Goal: Task Accomplishment & Management: Use online tool/utility

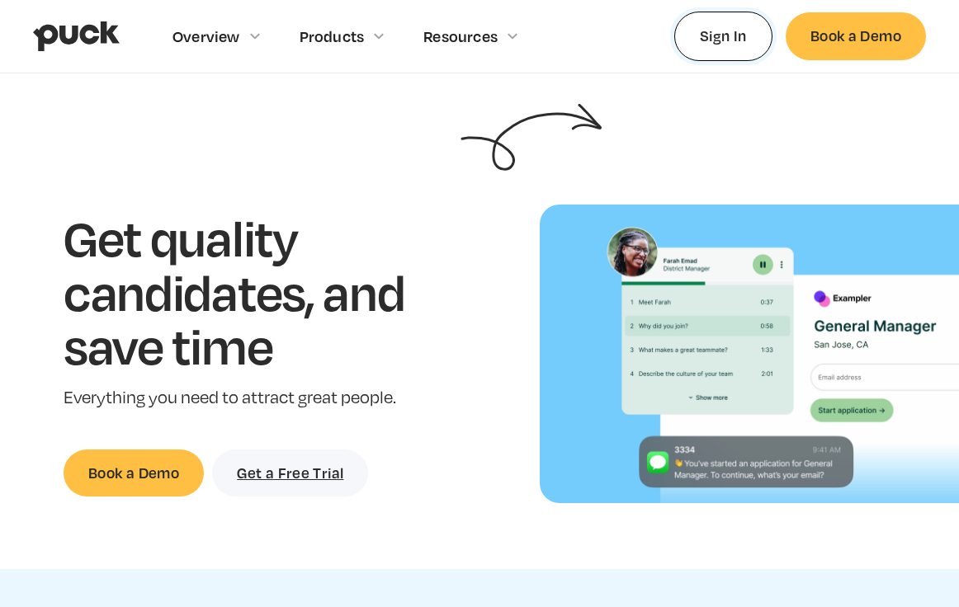
click at [754, 34] on link "Sign In" at bounding box center [723, 36] width 98 height 49
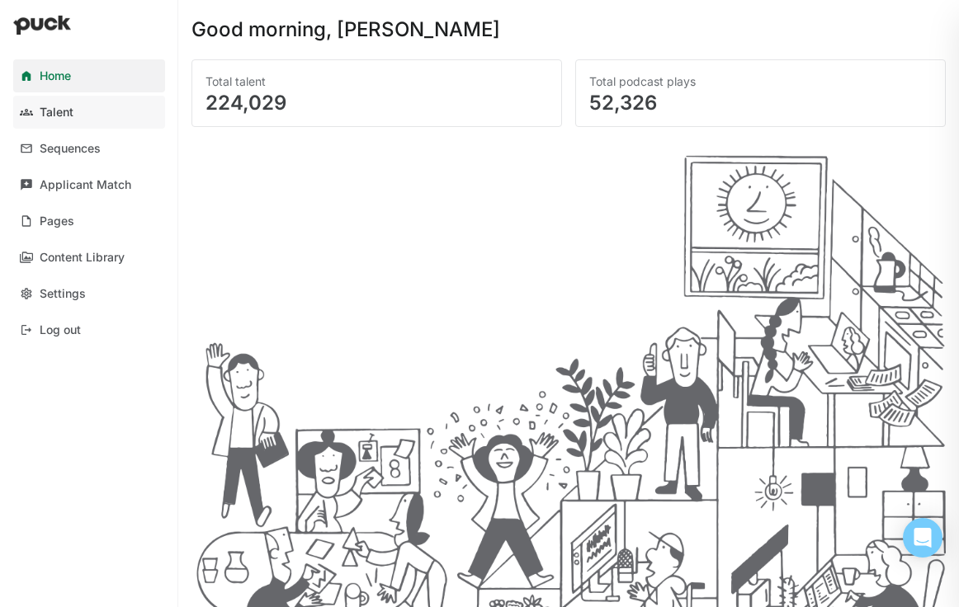
click at [54, 106] on div "Talent" at bounding box center [57, 113] width 34 height 14
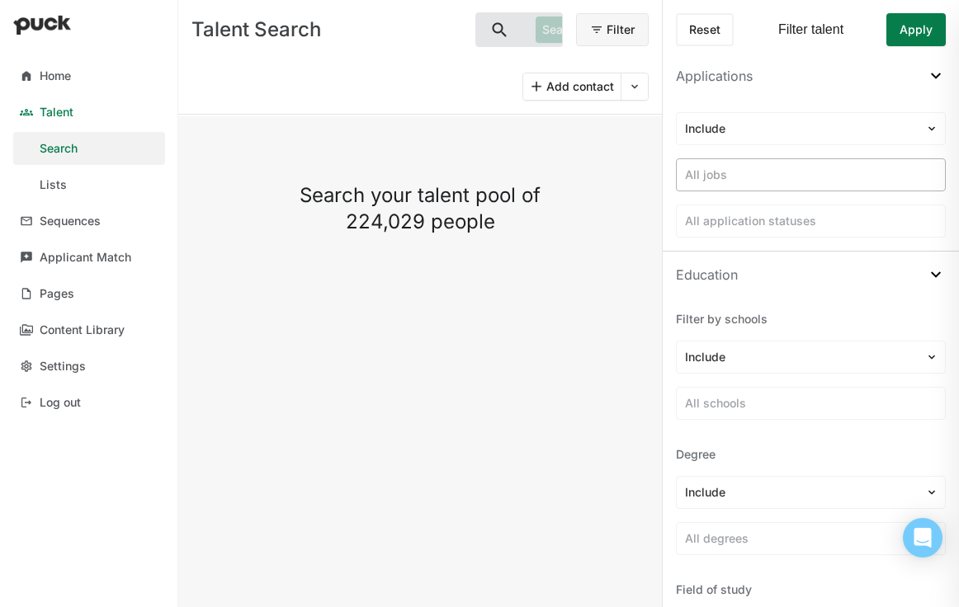
click at [866, 177] on div at bounding box center [811, 175] width 252 height 17
type input "1027"
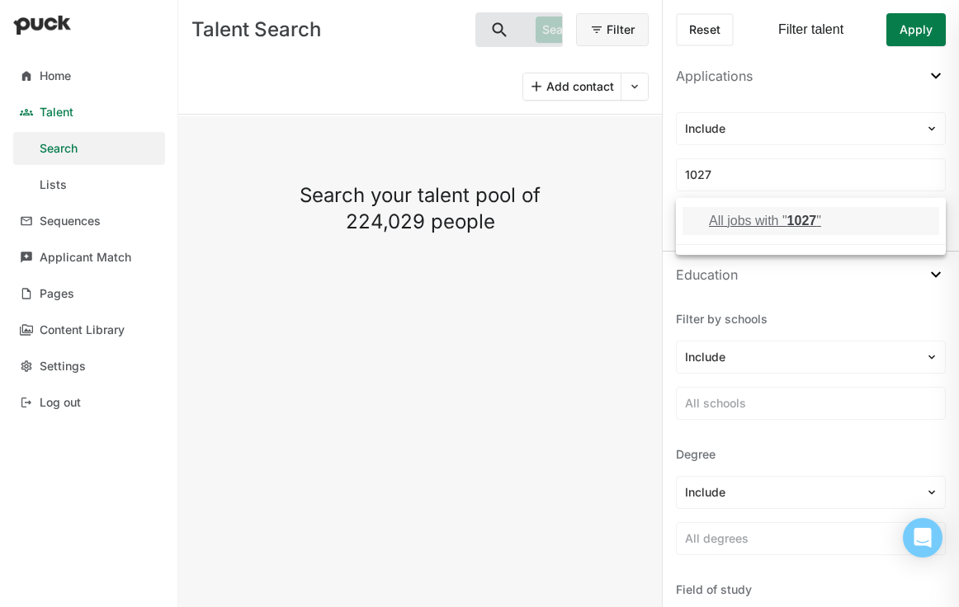
click at [798, 229] on div "All jobs with " 1027 "" at bounding box center [811, 221] width 257 height 28
click at [795, 175] on div "All jobs with "1027" ×" at bounding box center [742, 175] width 115 height 17
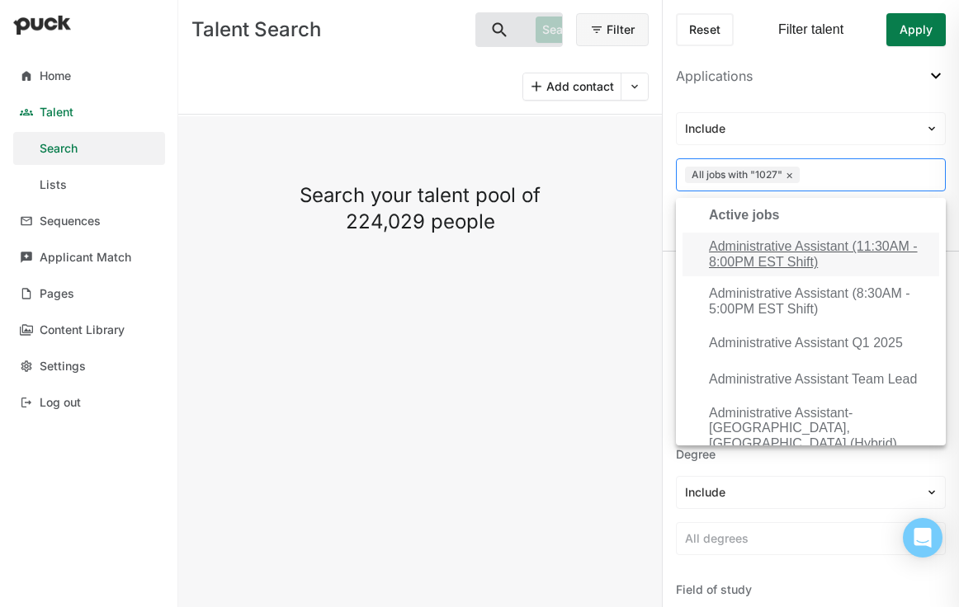
click at [789, 176] on button "×" at bounding box center [789, 174] width 7 height 13
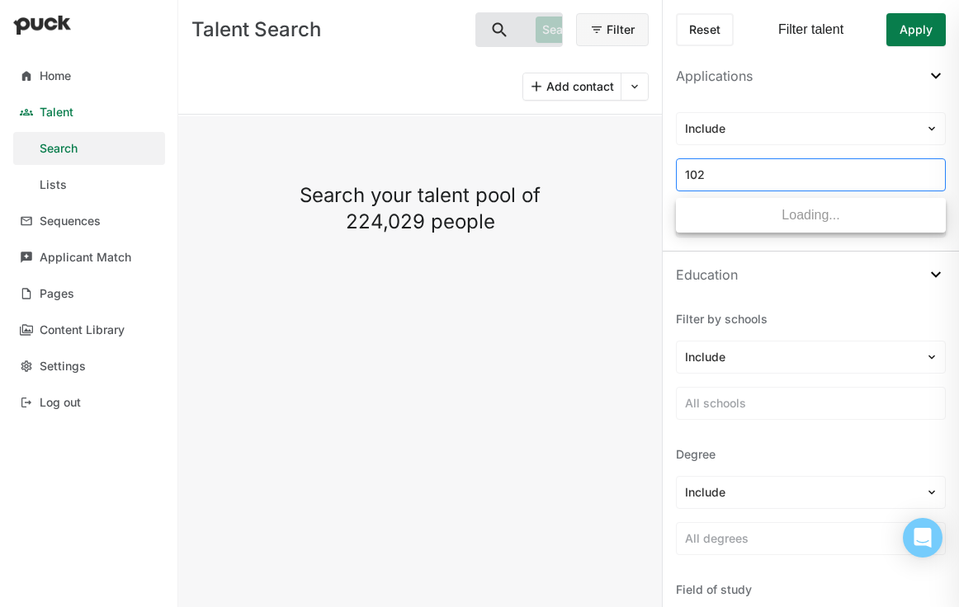
type input "1027"
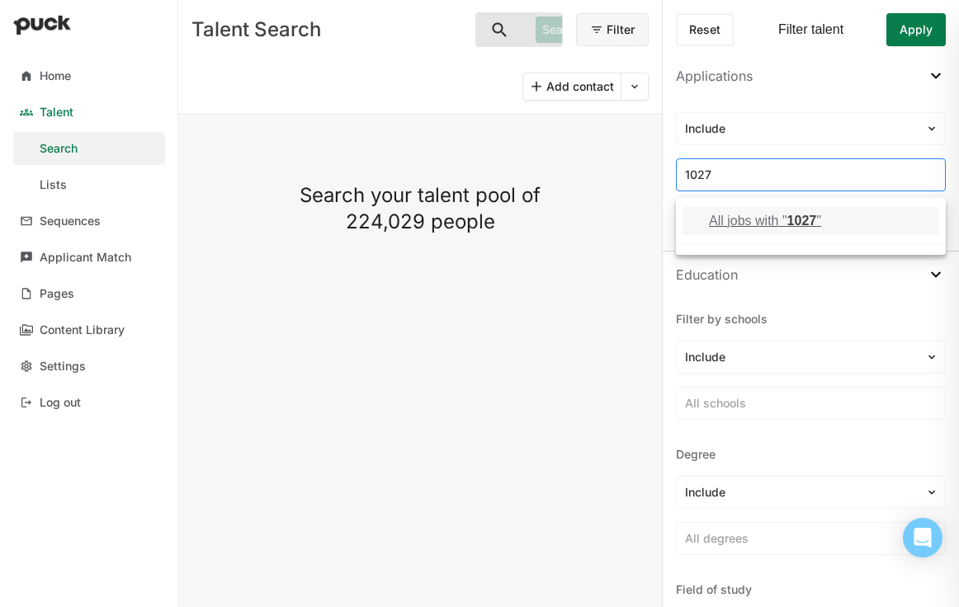
click at [748, 224] on div "All jobs with " 1027 "" at bounding box center [765, 221] width 112 height 15
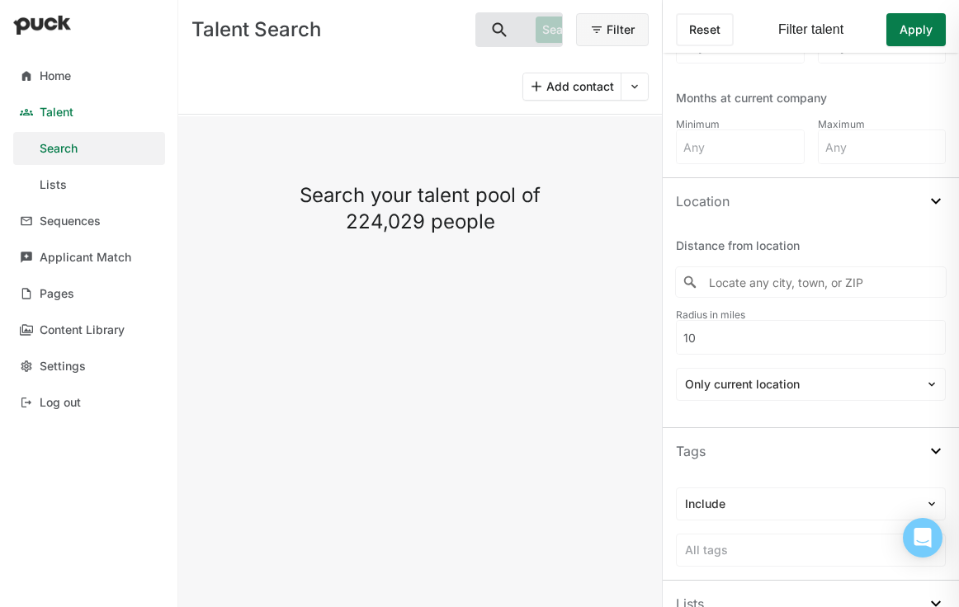
scroll to position [1345, 0]
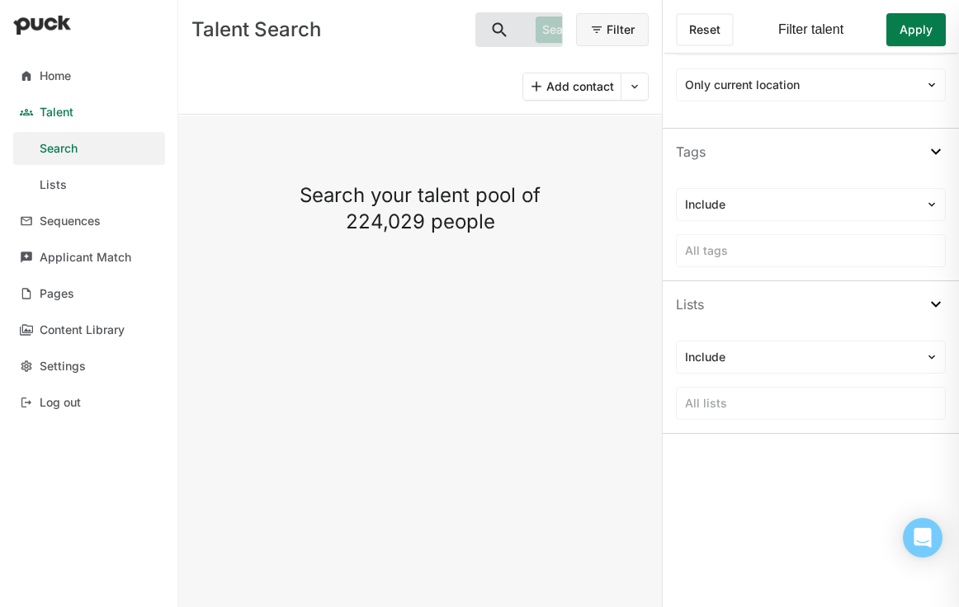
click at [909, 31] on button "Apply" at bounding box center [915, 29] width 59 height 33
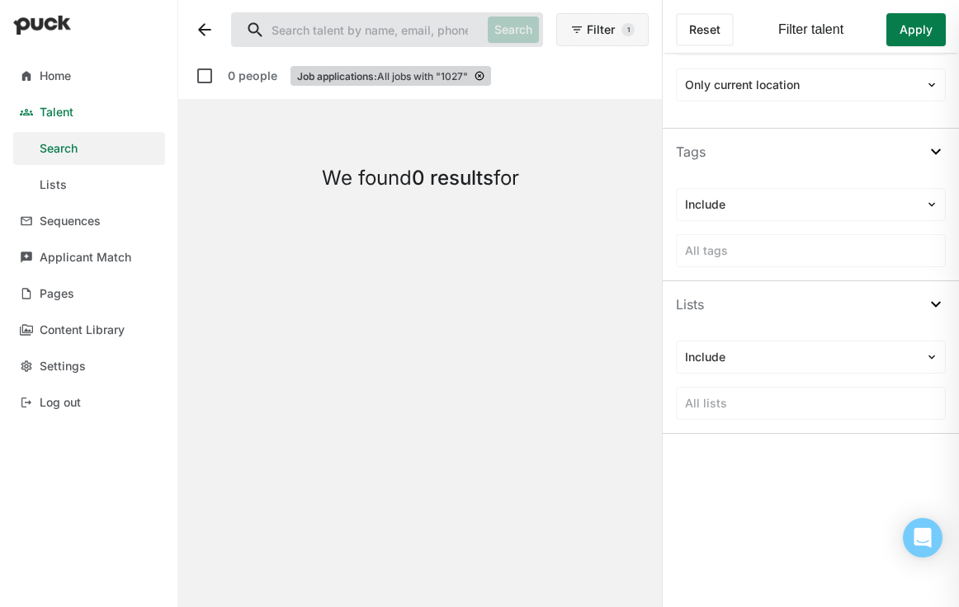
click at [484, 78] on img at bounding box center [480, 76] width 10 height 10
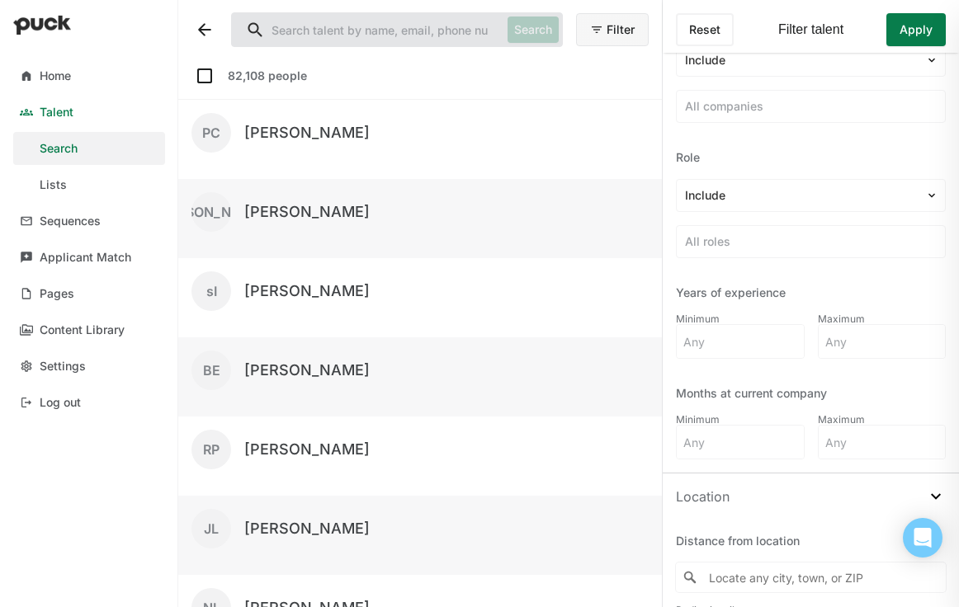
scroll to position [742, 0]
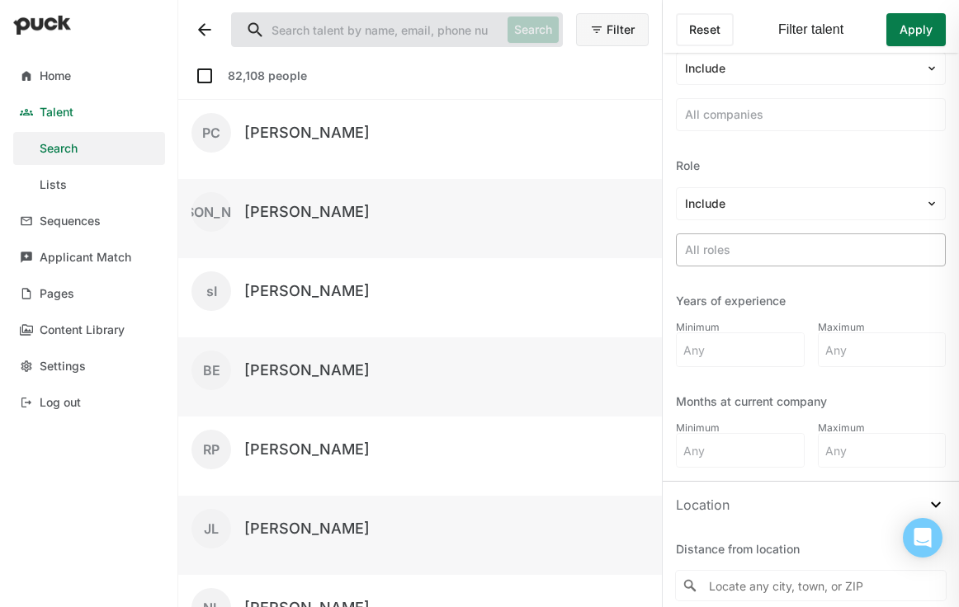
click at [811, 244] on div at bounding box center [811, 250] width 252 height 17
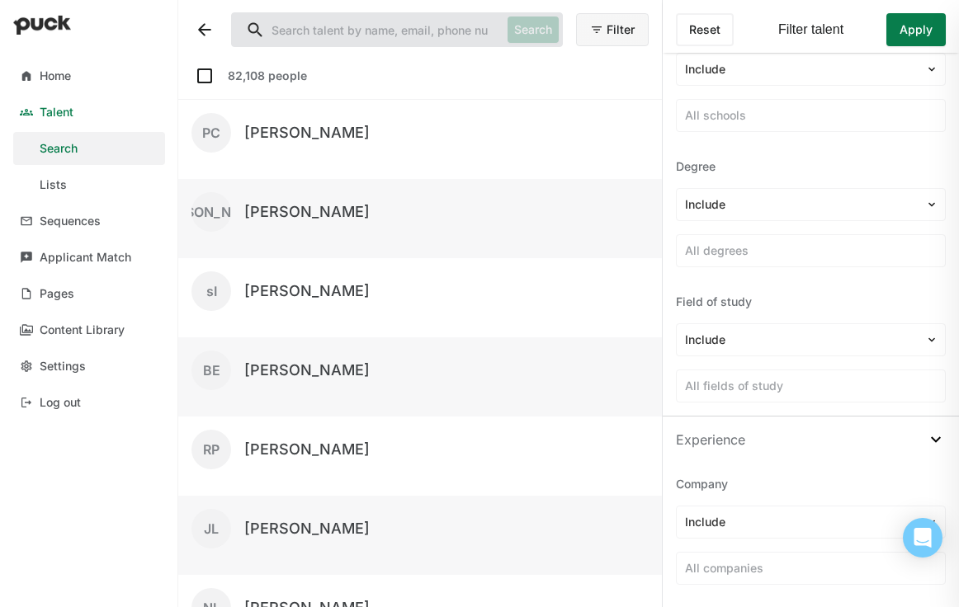
scroll to position [0, 0]
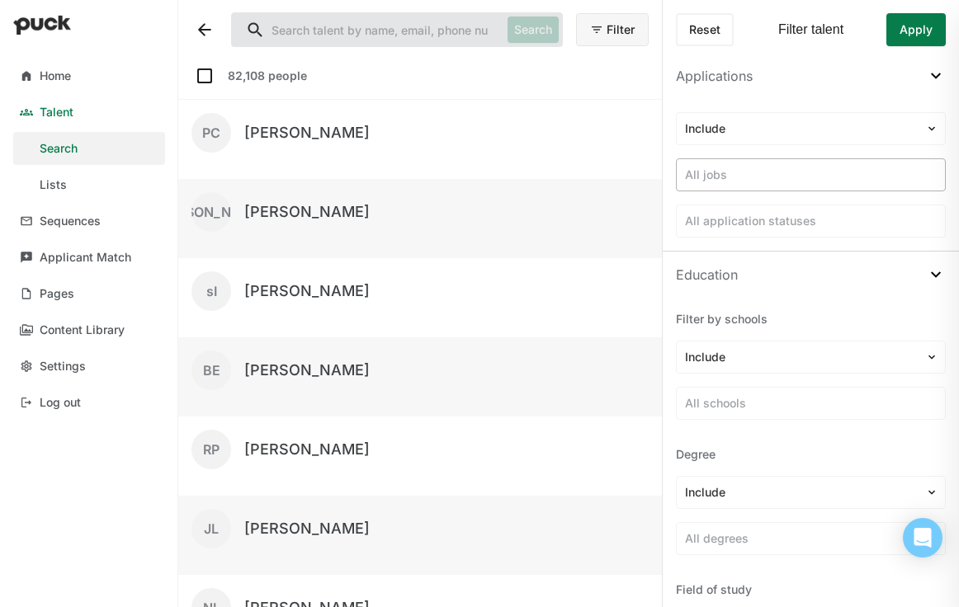
click at [797, 171] on div at bounding box center [811, 175] width 252 height 17
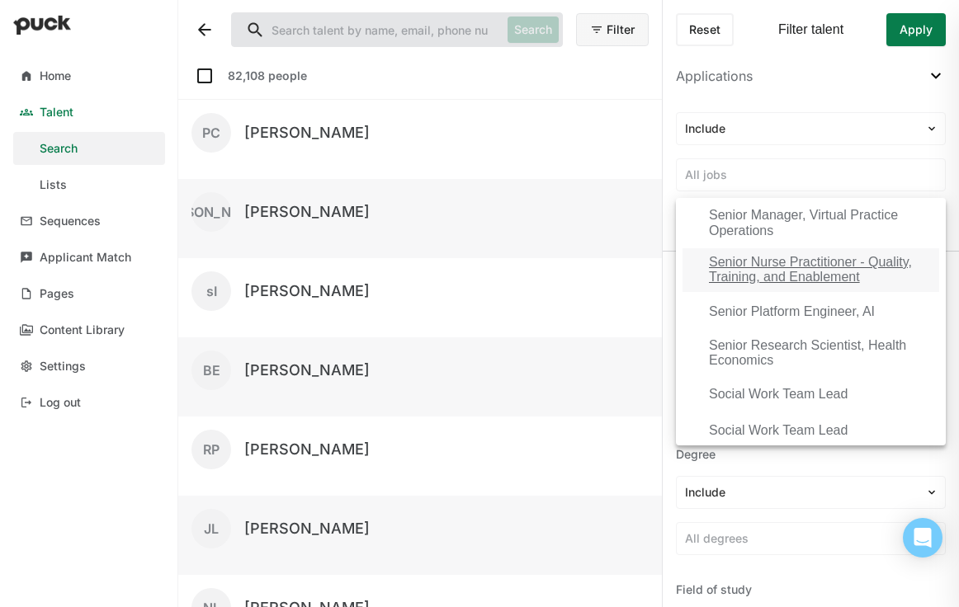
scroll to position [2824, 0]
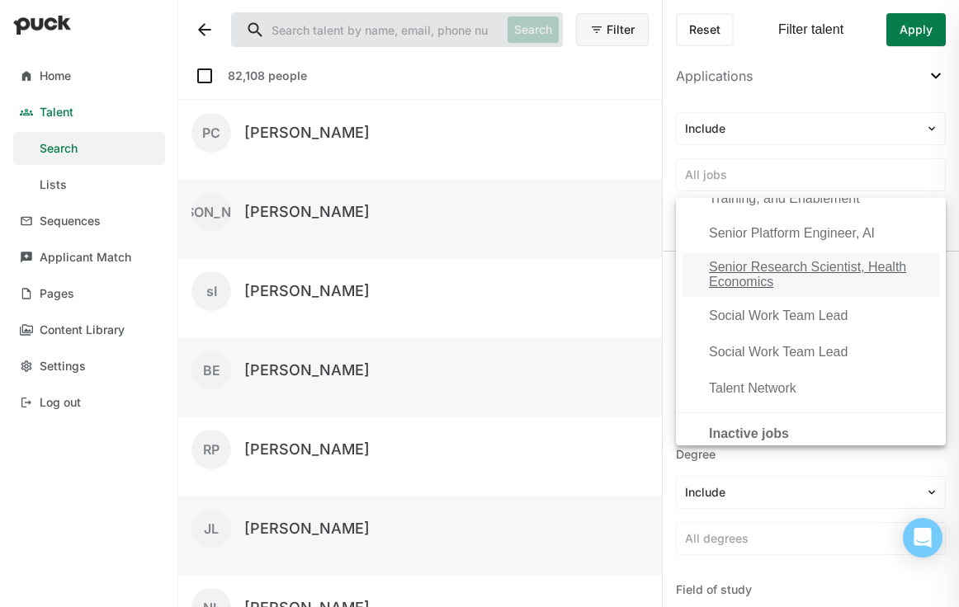
click at [763, 286] on div "Senior Research Scientist, Health Economics" at bounding box center [821, 275] width 224 height 31
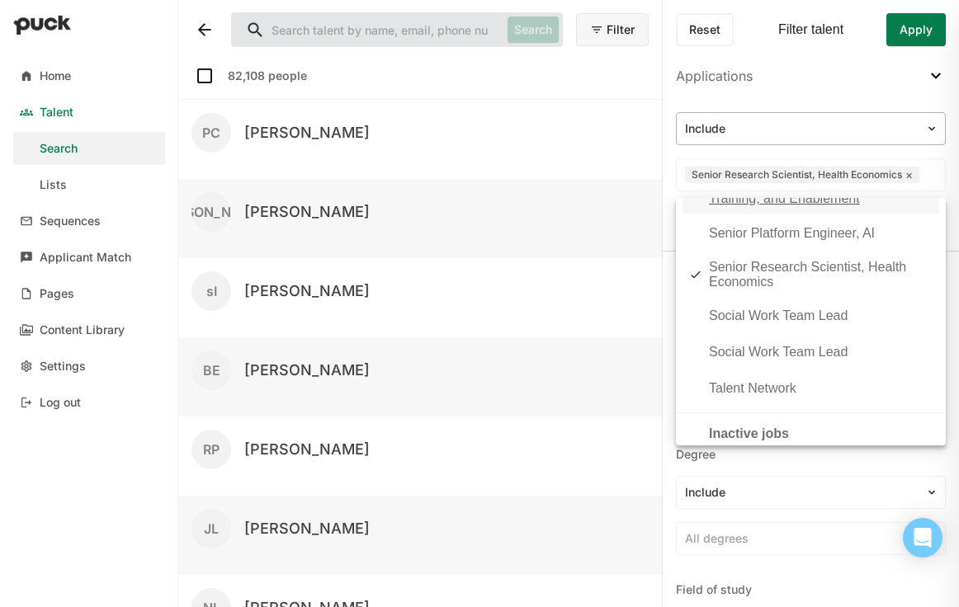
click at [802, 124] on div at bounding box center [801, 128] width 232 height 17
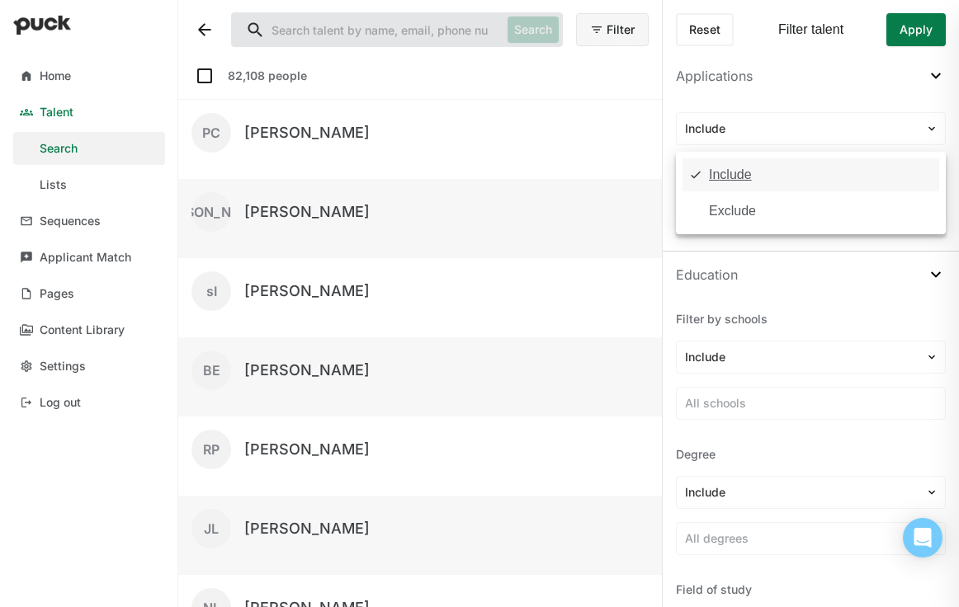
click at [742, 171] on div "Include" at bounding box center [730, 175] width 43 height 15
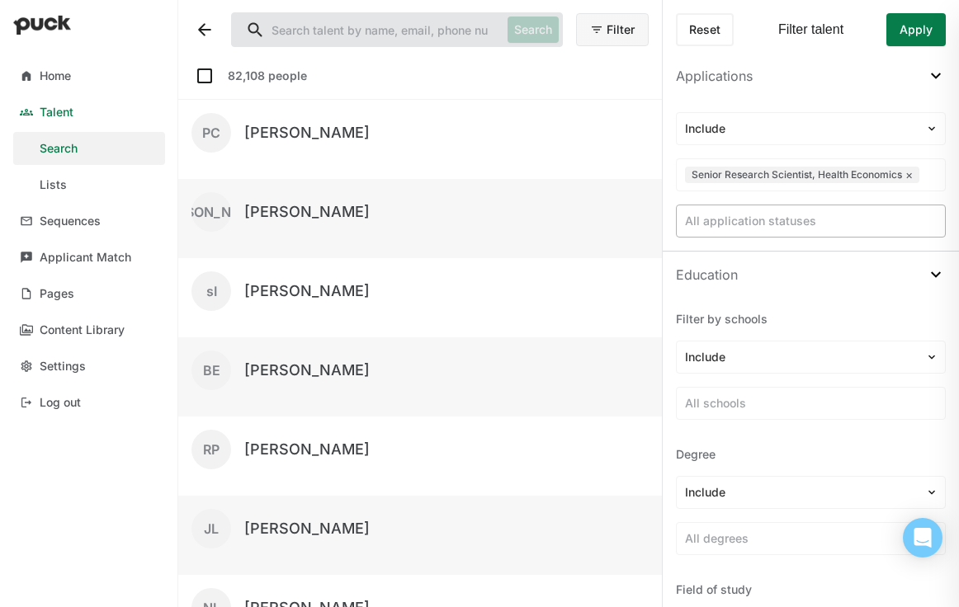
click at [867, 224] on div at bounding box center [811, 221] width 252 height 17
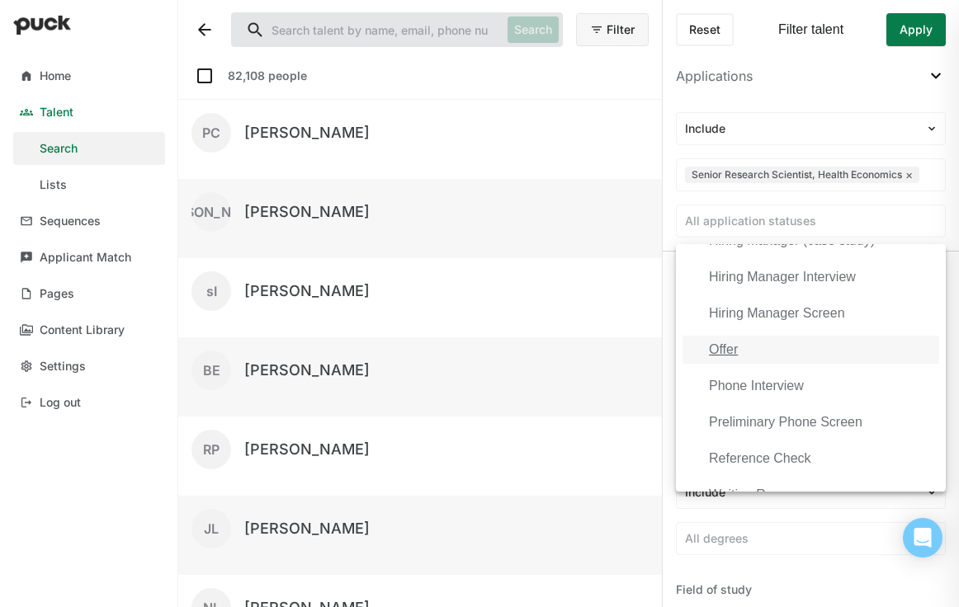
scroll to position [743, 0]
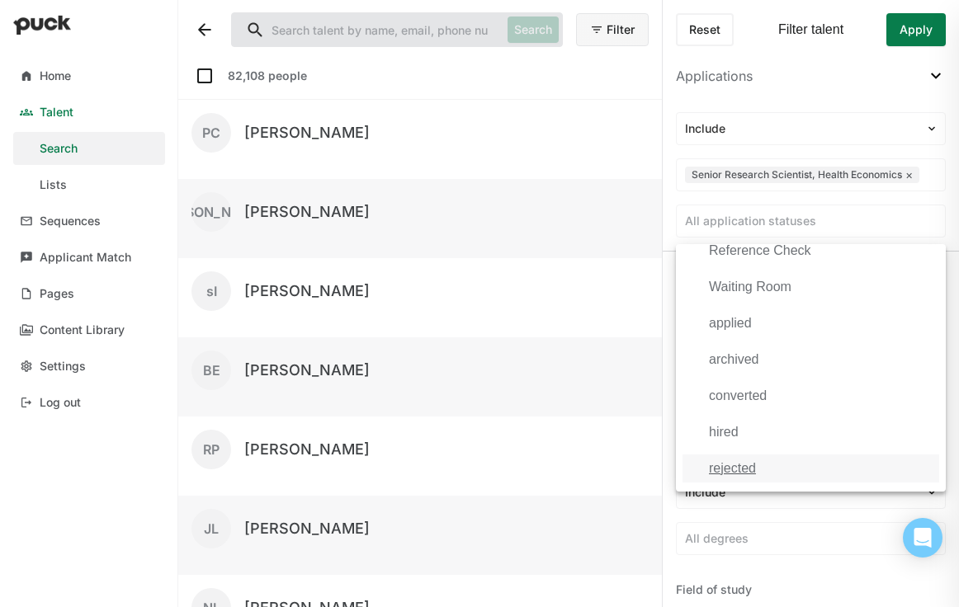
click at [779, 466] on div "rejected" at bounding box center [811, 469] width 257 height 28
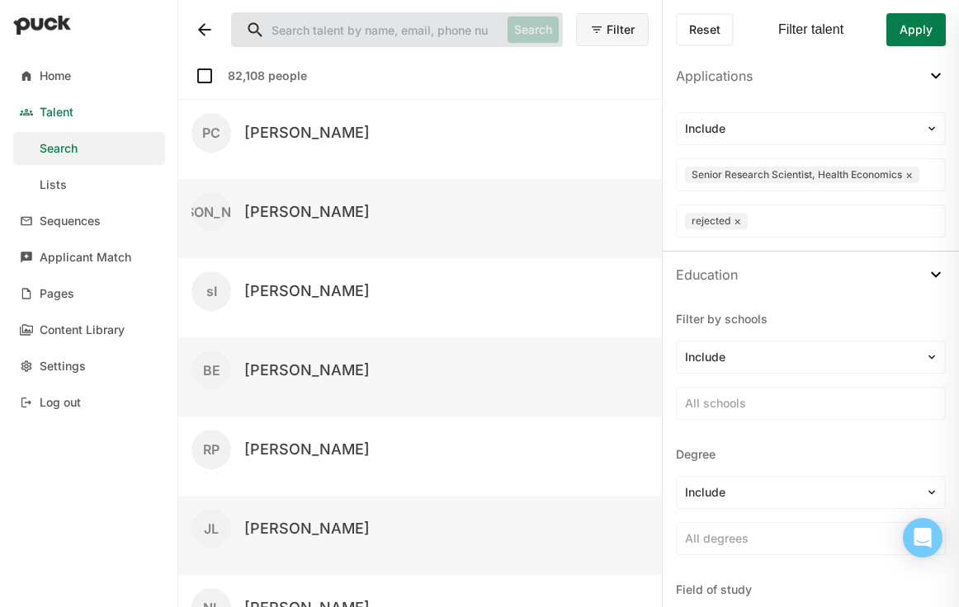
click at [918, 21] on button "Apply" at bounding box center [915, 29] width 59 height 33
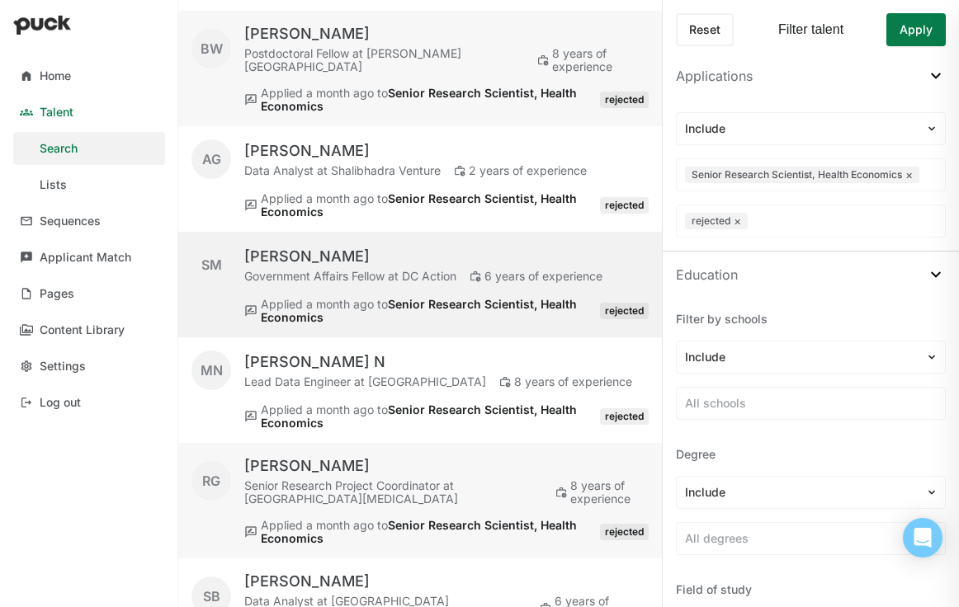
scroll to position [872, 0]
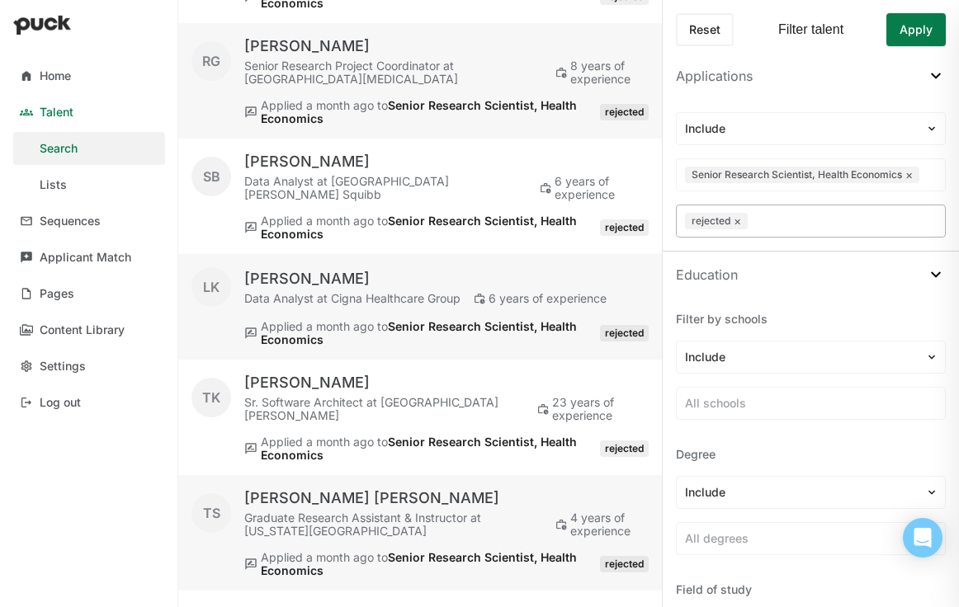
click at [861, 220] on div at bounding box center [844, 221] width 186 height 17
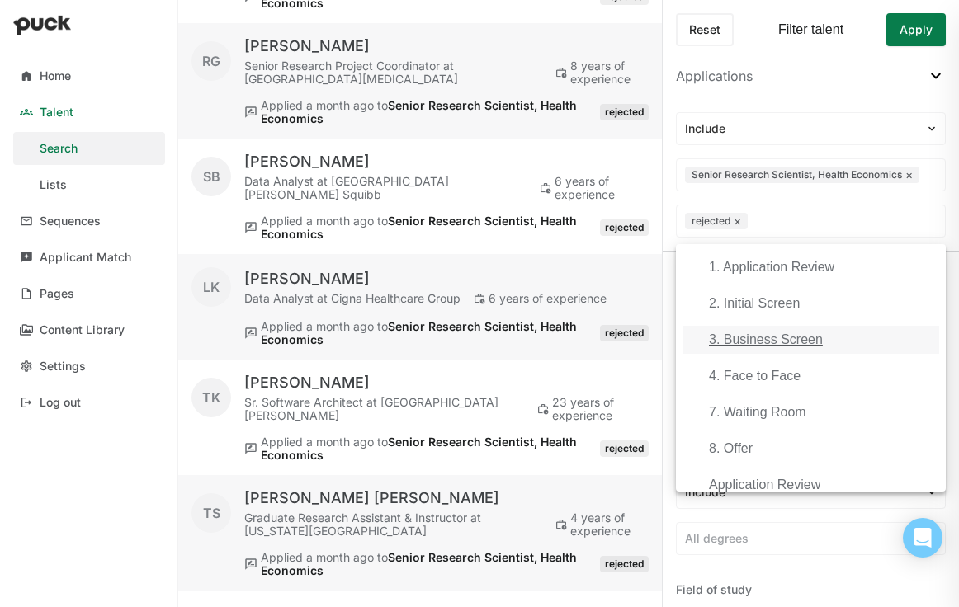
click at [798, 343] on div "3. Business Screen" at bounding box center [766, 340] width 114 height 15
click at [763, 307] on div "2. Initial Screen" at bounding box center [754, 303] width 91 height 15
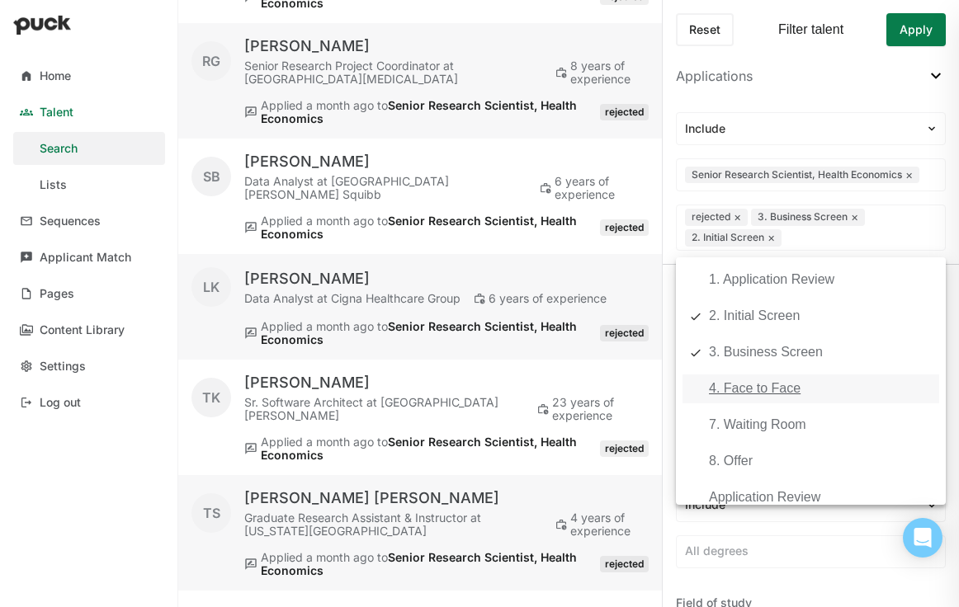
click at [754, 382] on div "4. Face to Face" at bounding box center [755, 388] width 92 height 15
click at [928, 21] on button "Apply" at bounding box center [915, 29] width 59 height 33
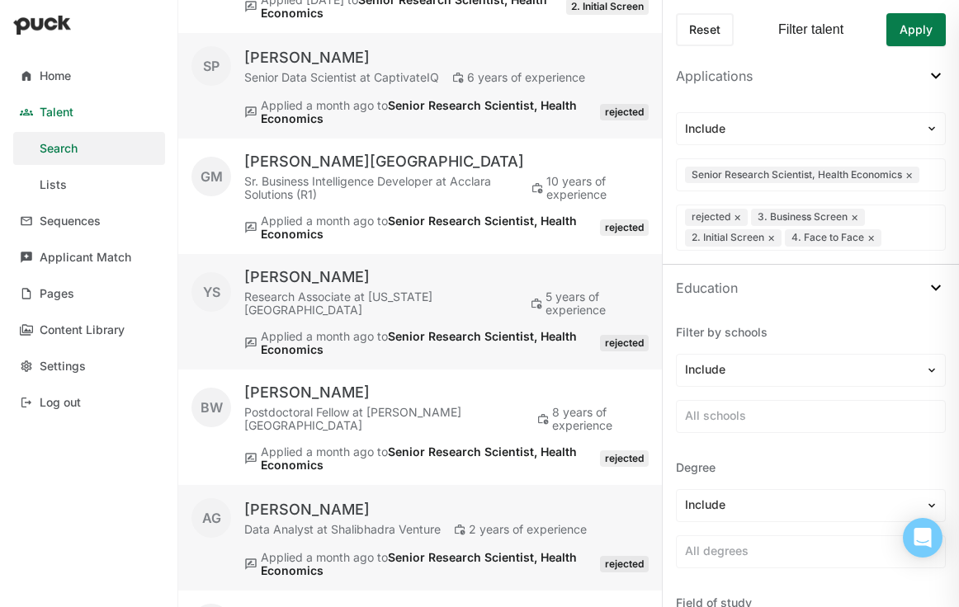
scroll to position [1651, 0]
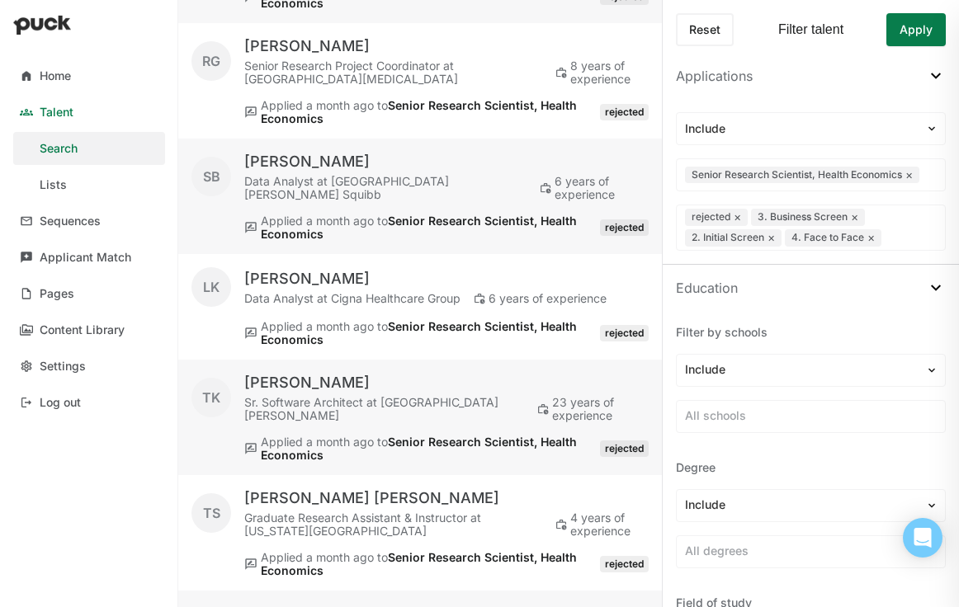
click at [905, 26] on button "Apply" at bounding box center [915, 29] width 59 height 33
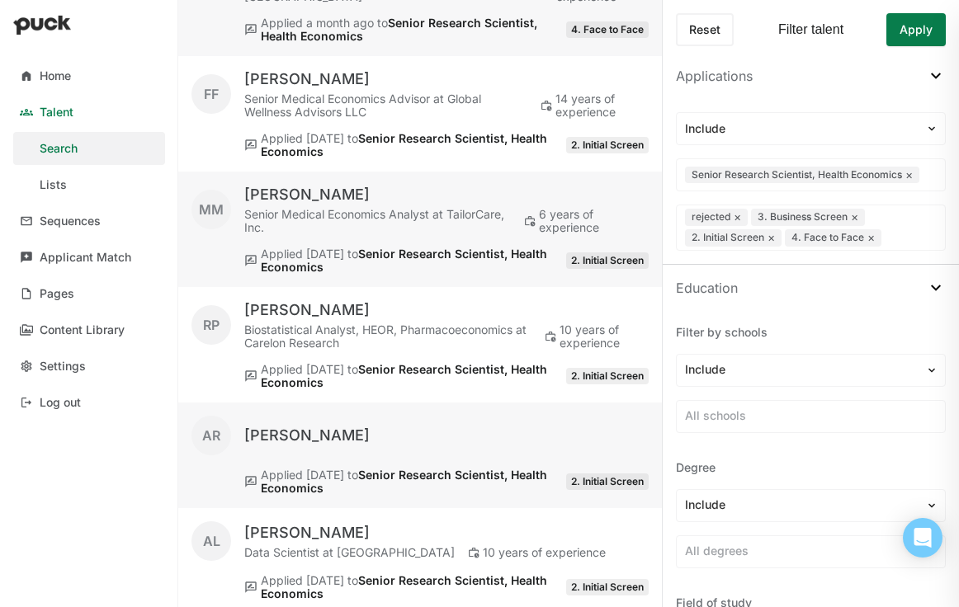
scroll to position [0, 0]
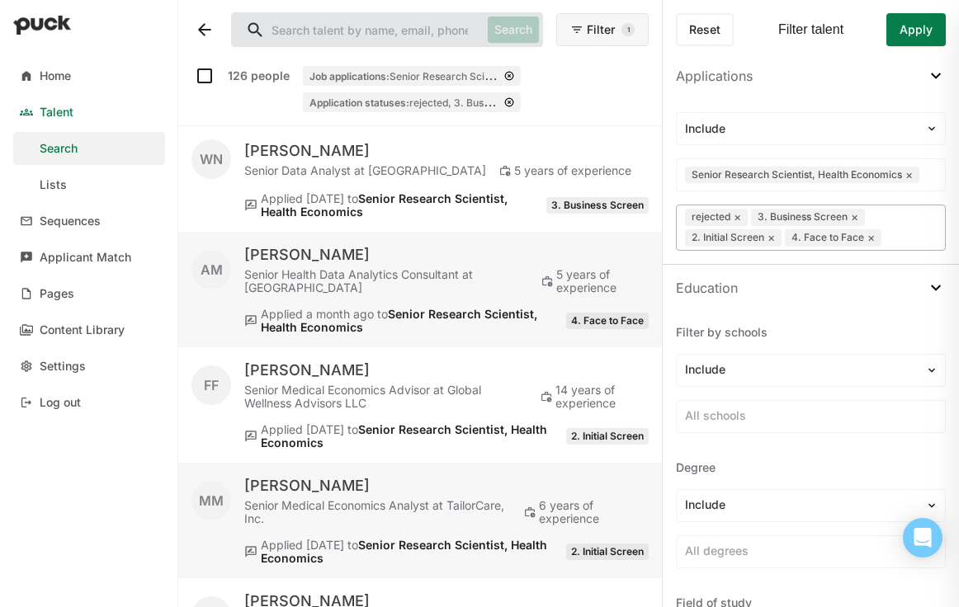
click at [739, 219] on button "×" at bounding box center [737, 216] width 7 height 13
click at [925, 25] on button "Apply" at bounding box center [915, 29] width 59 height 33
click at [906, 35] on button "Apply" at bounding box center [915, 29] width 59 height 33
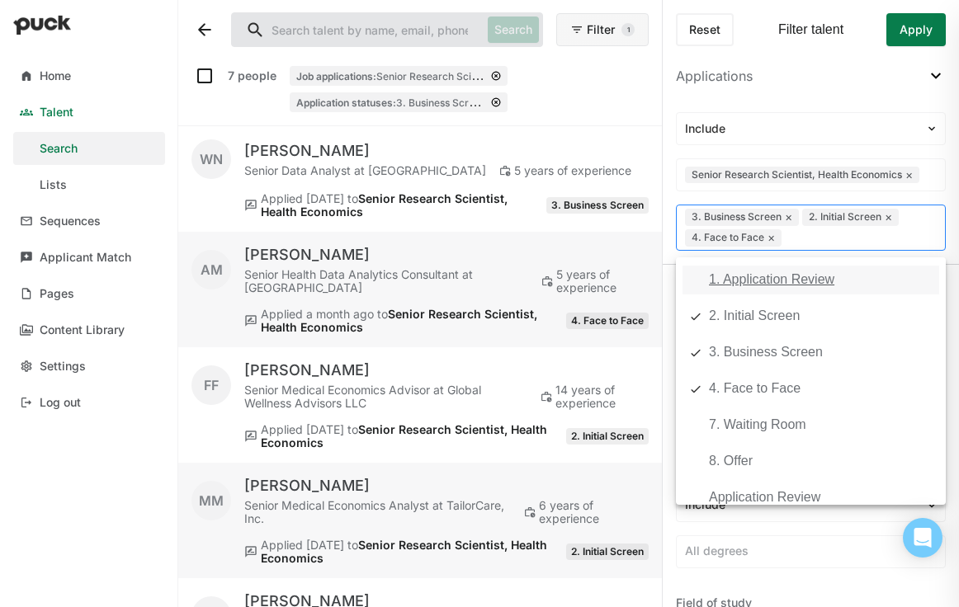
click at [796, 234] on div at bounding box center [861, 237] width 152 height 17
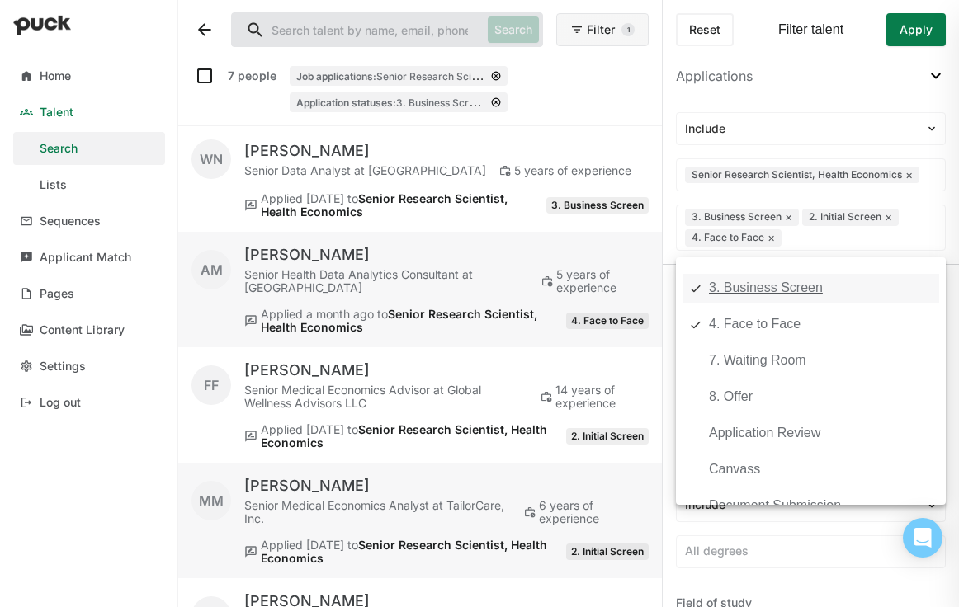
scroll to position [58, 0]
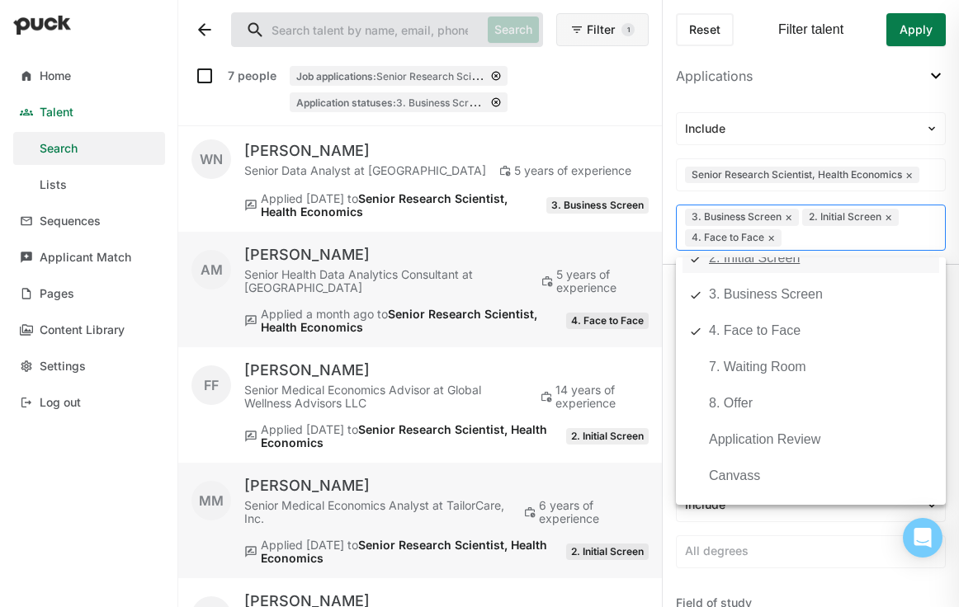
click at [887, 215] on button "×" at bounding box center [888, 216] width 7 height 13
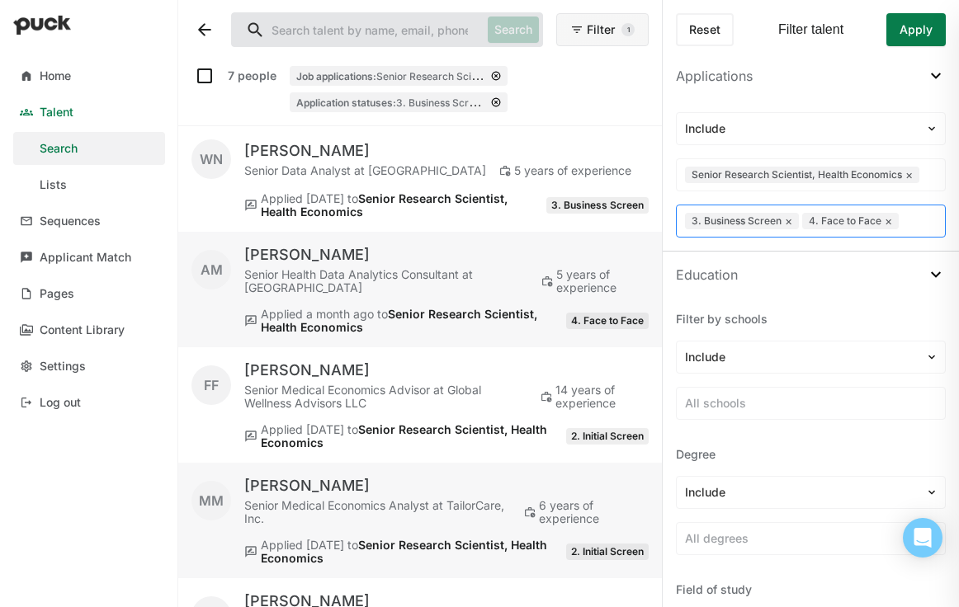
click at [887, 216] on button "×" at bounding box center [888, 221] width 7 height 13
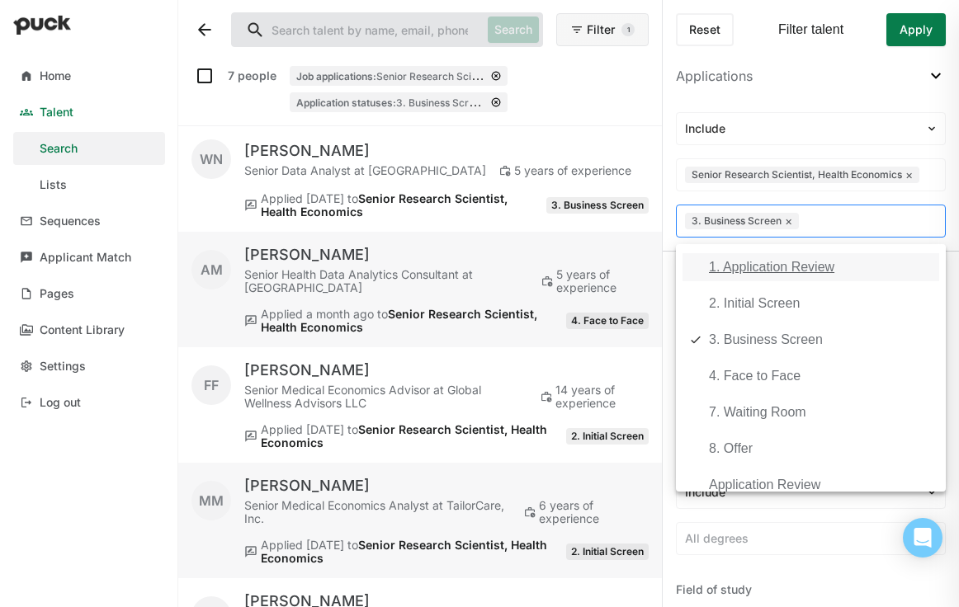
click at [909, 47] on div "Reset Filter talent Apply" at bounding box center [811, 26] width 296 height 53
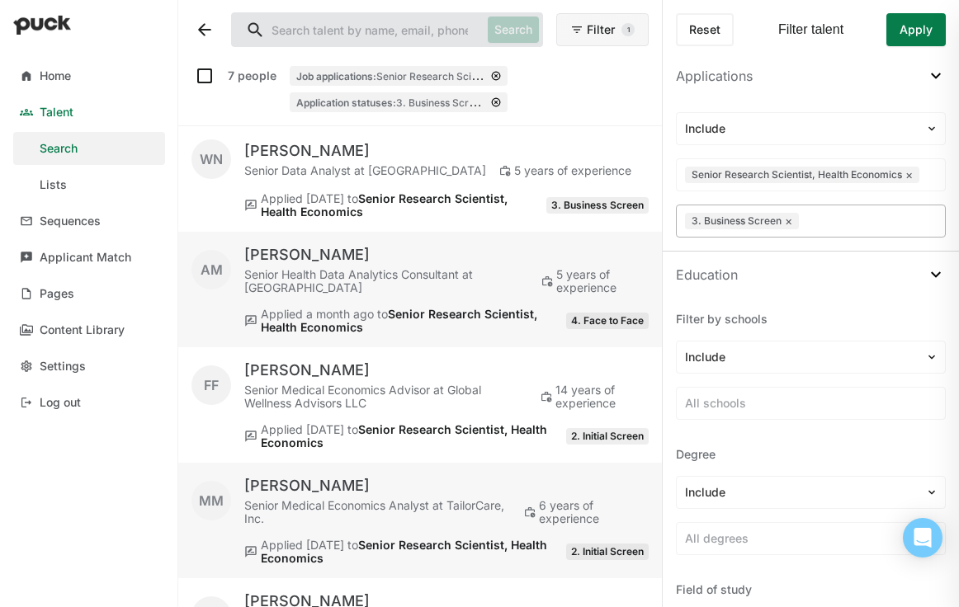
click at [910, 31] on button "Apply" at bounding box center [915, 29] width 59 height 33
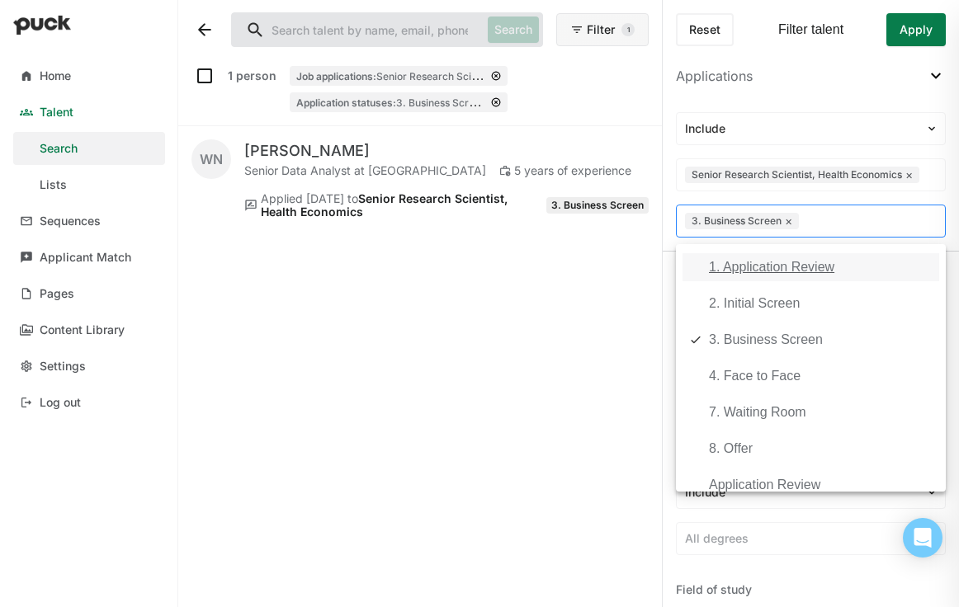
click at [839, 218] on div at bounding box center [869, 221] width 135 height 17
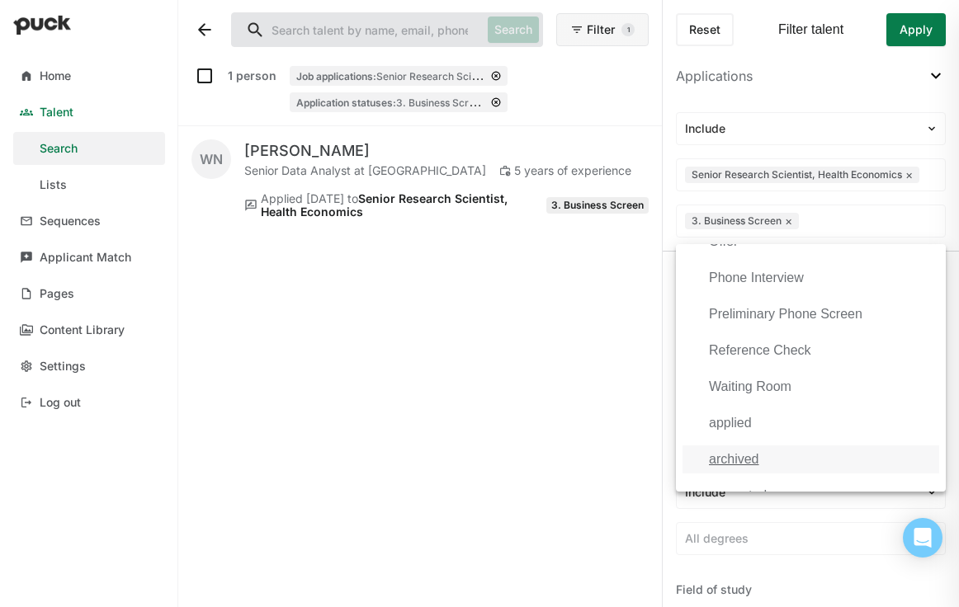
scroll to position [743, 0]
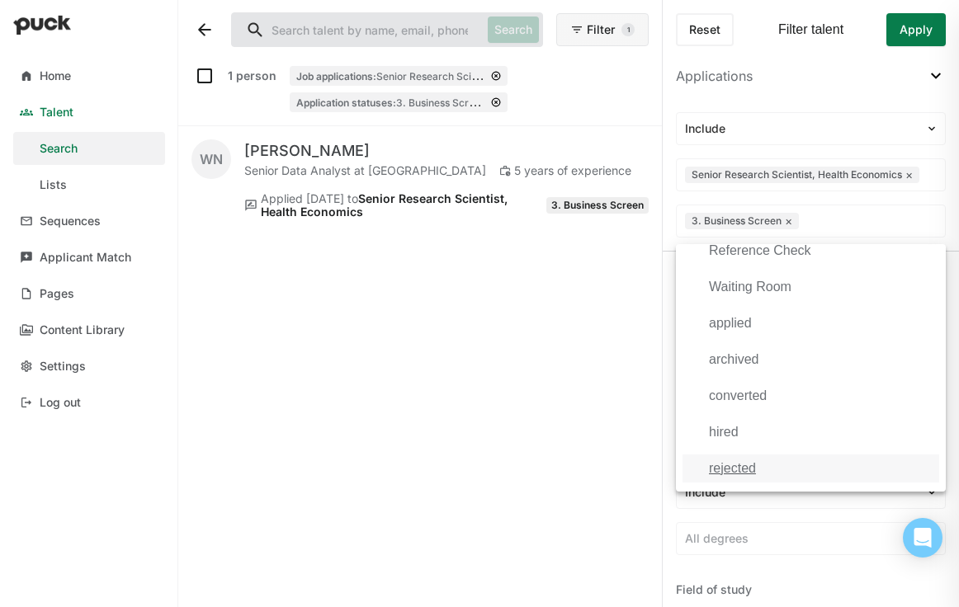
click at [733, 473] on div "rejected" at bounding box center [732, 468] width 47 height 15
click at [912, 30] on button "Apply" at bounding box center [915, 29] width 59 height 33
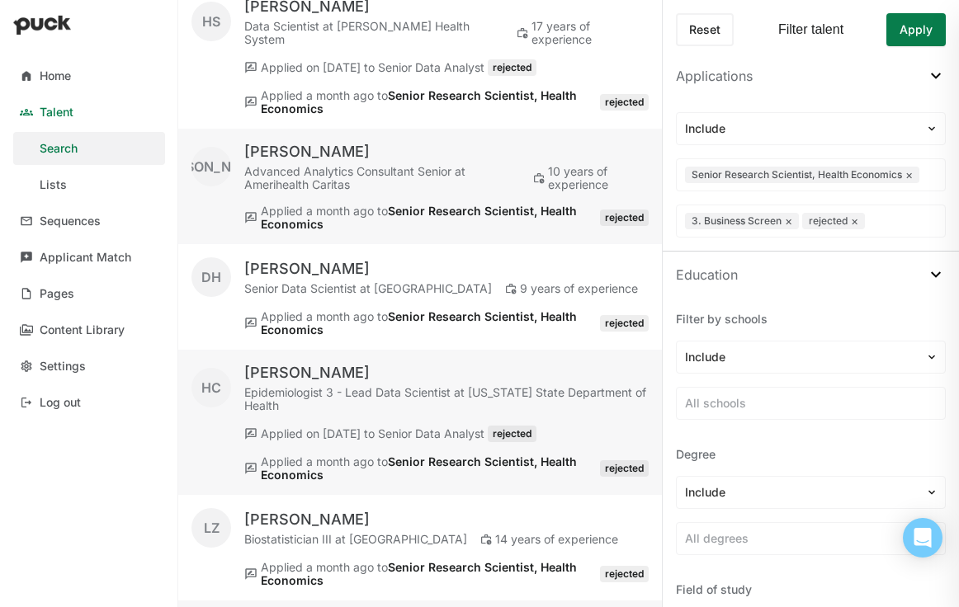
scroll to position [5286, 0]
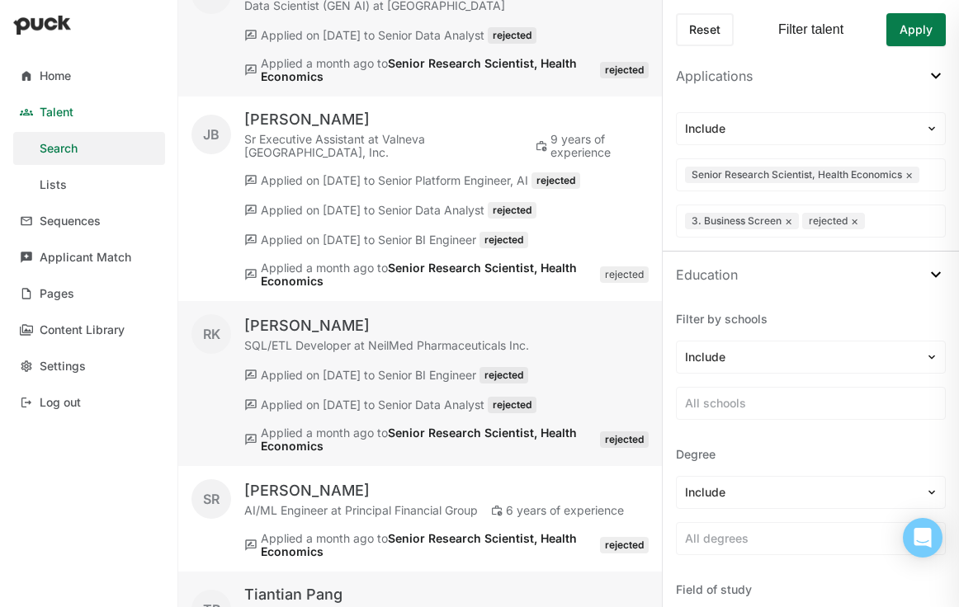
scroll to position [11479, 0]
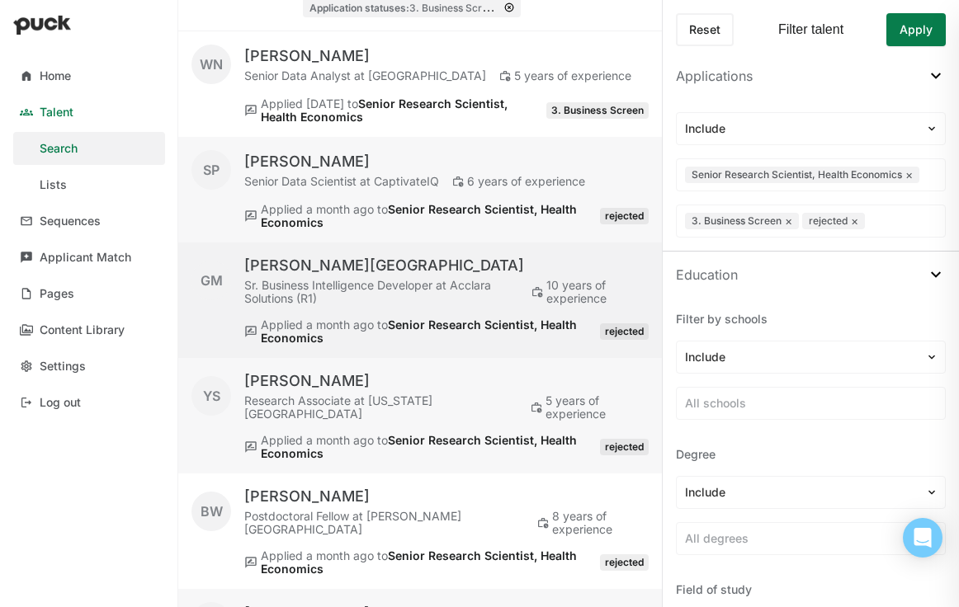
scroll to position [0, 0]
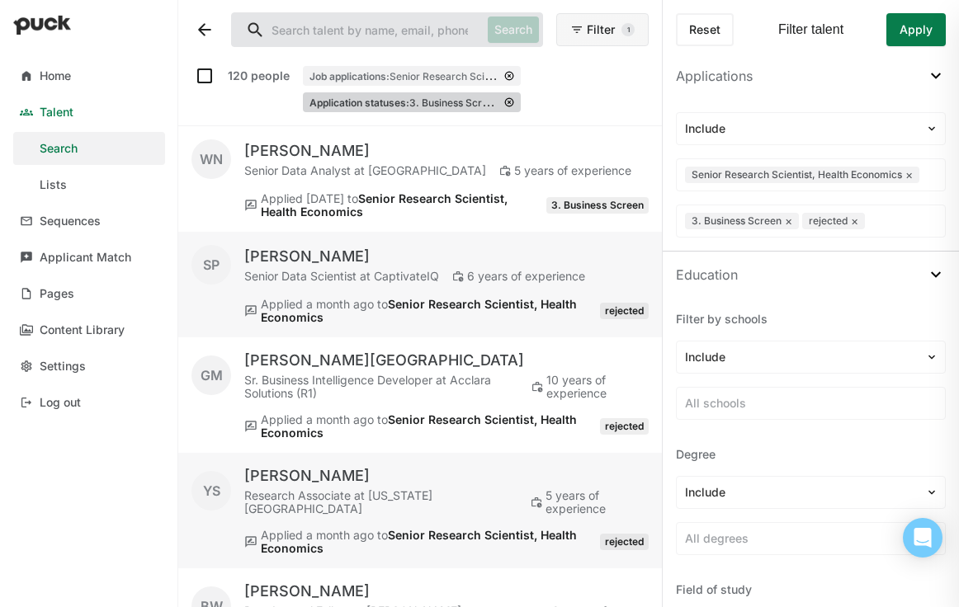
click at [504, 105] on img at bounding box center [509, 102] width 10 height 10
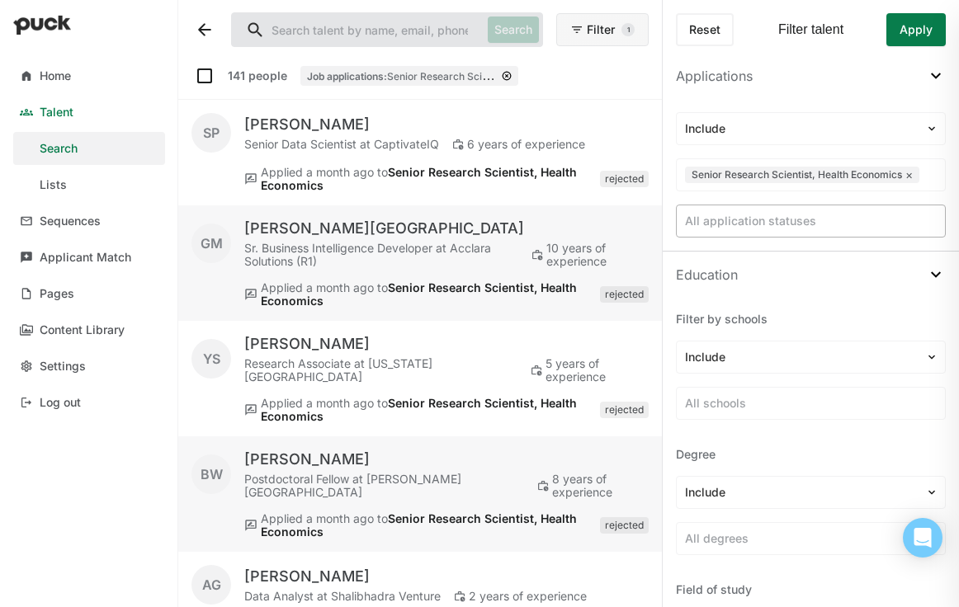
click at [796, 218] on div at bounding box center [811, 221] width 252 height 17
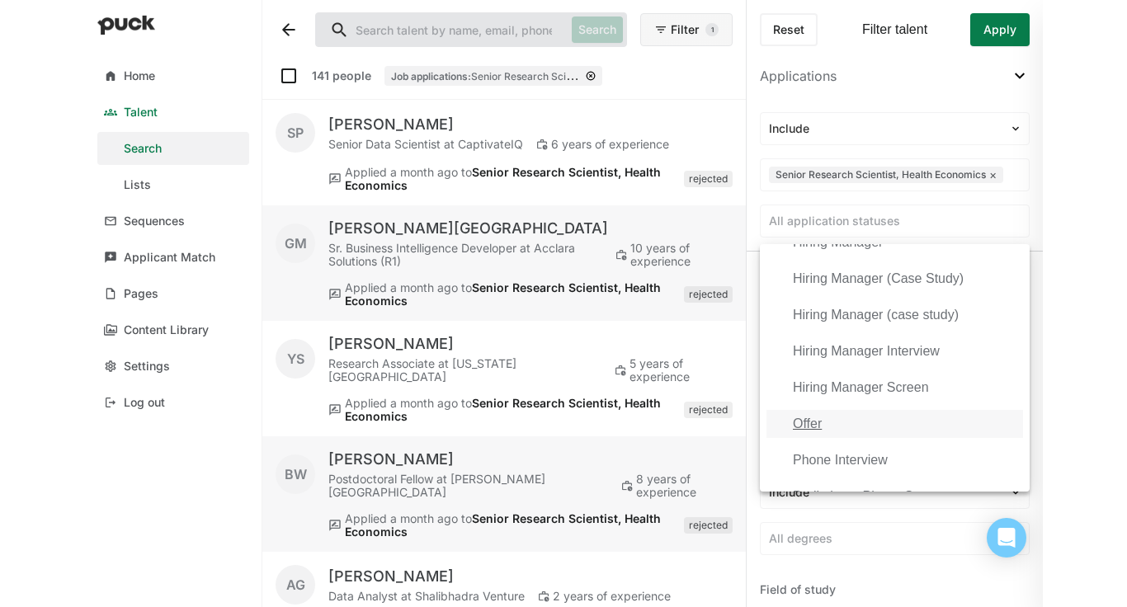
scroll to position [743, 0]
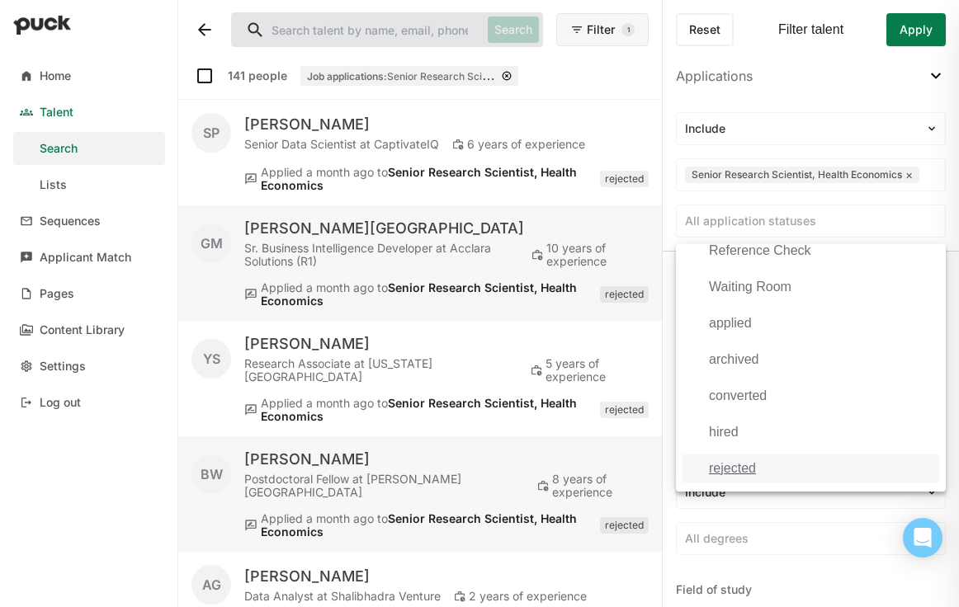
click at [740, 465] on div "rejected" at bounding box center [732, 468] width 47 height 15
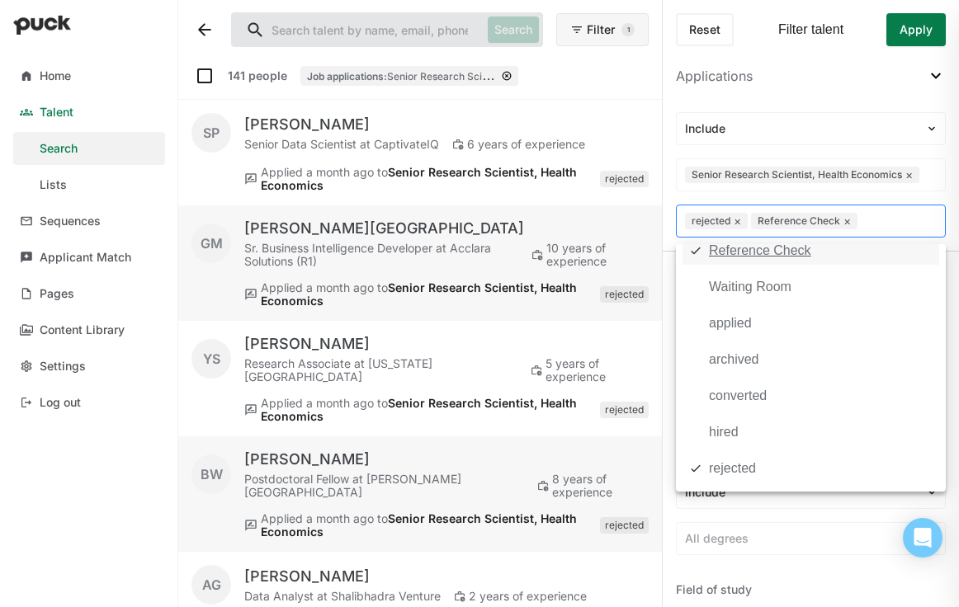
click at [848, 219] on button "×" at bounding box center [846, 221] width 7 height 13
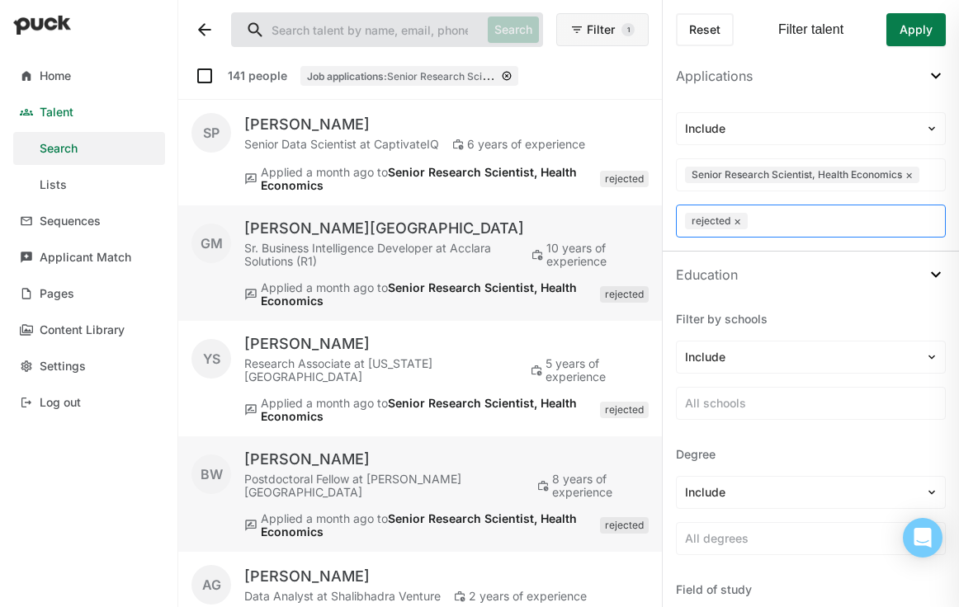
click at [917, 12] on div "Reset Filter talent Apply" at bounding box center [811, 26] width 296 height 53
click at [915, 30] on button "Apply" at bounding box center [915, 29] width 59 height 33
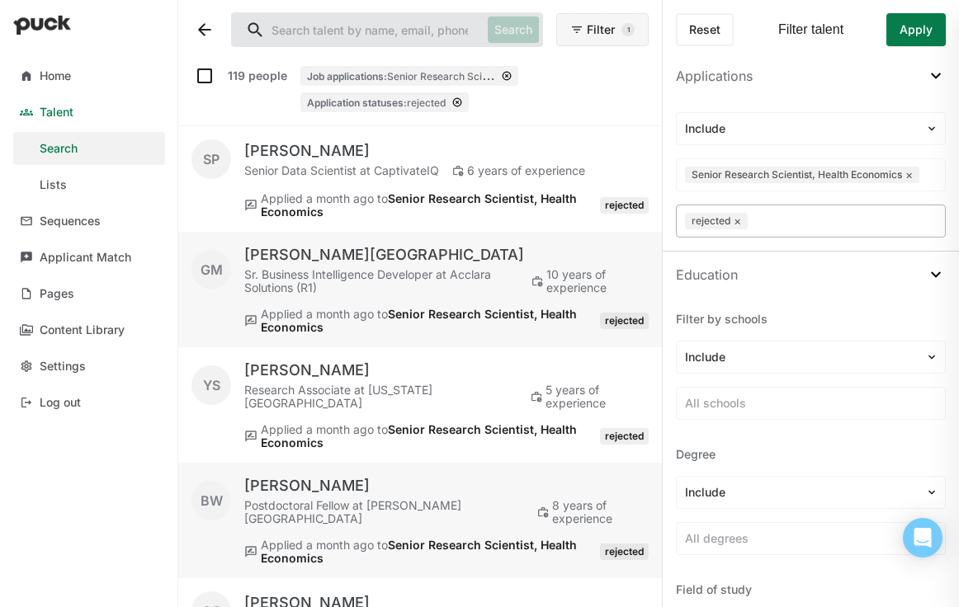
click at [911, 25] on button "Apply" at bounding box center [915, 29] width 59 height 33
click at [911, 26] on button "Apply" at bounding box center [915, 29] width 59 height 33
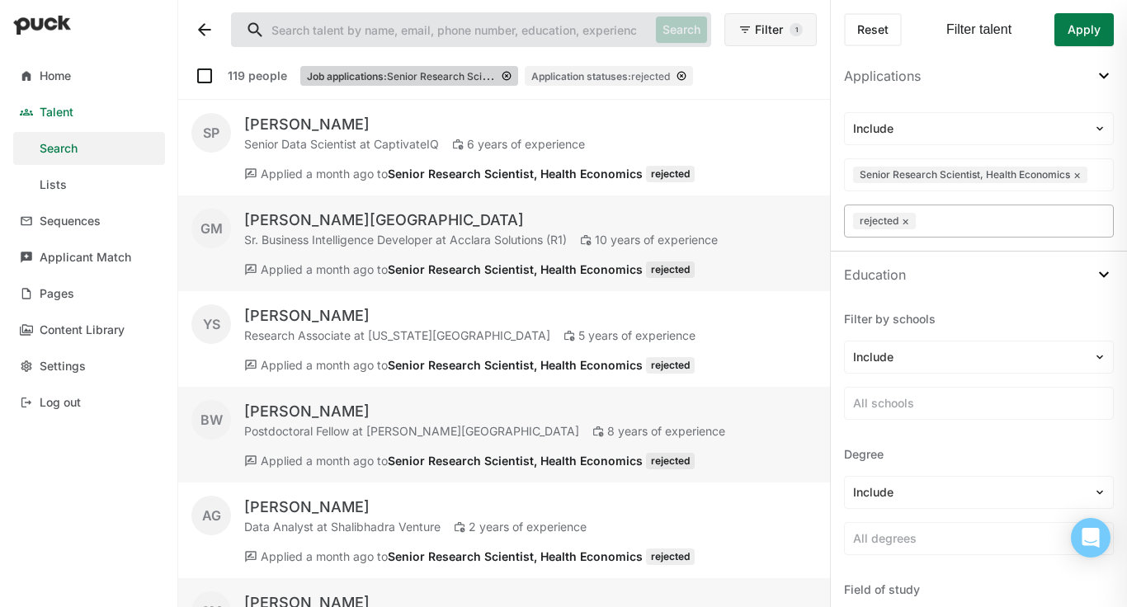
click at [502, 74] on img at bounding box center [507, 76] width 10 height 10
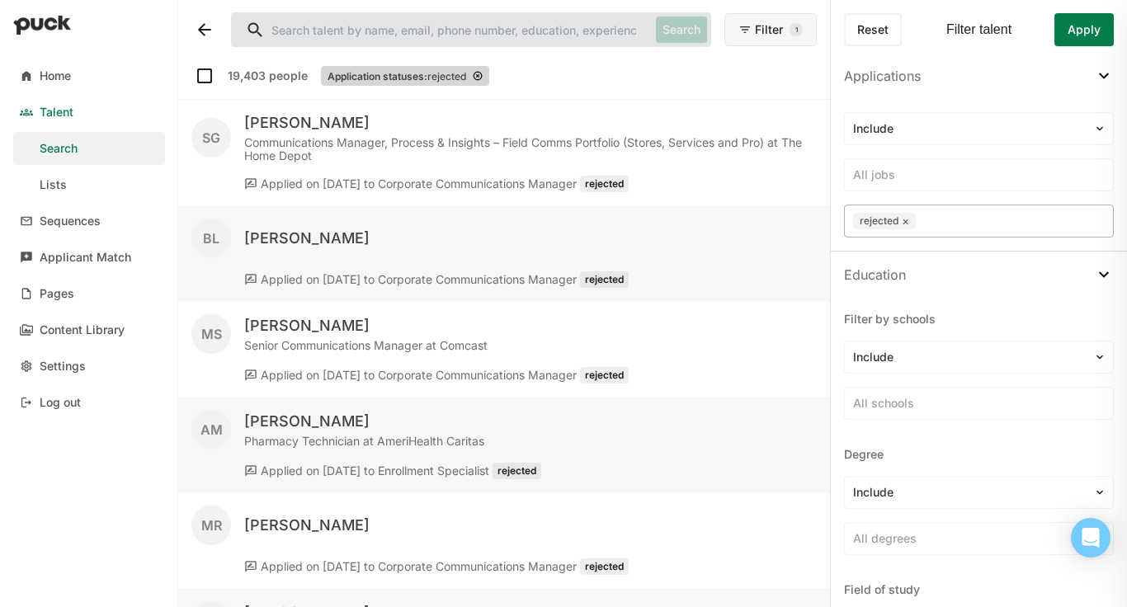
click at [460, 73] on span "rejected" at bounding box center [446, 76] width 39 height 12
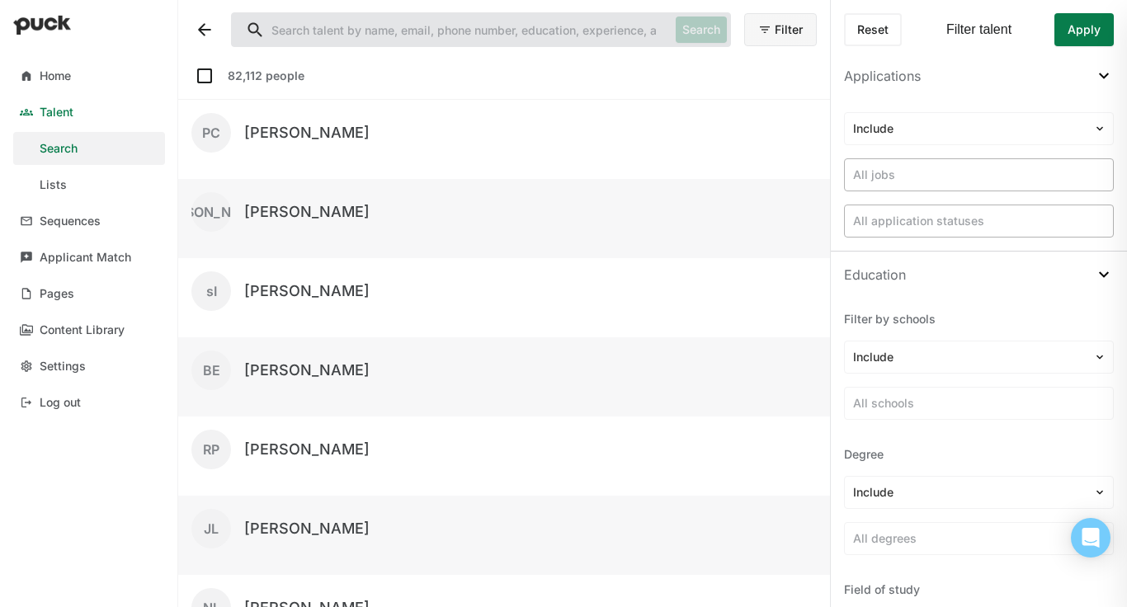
click at [958, 177] on div at bounding box center [979, 175] width 252 height 17
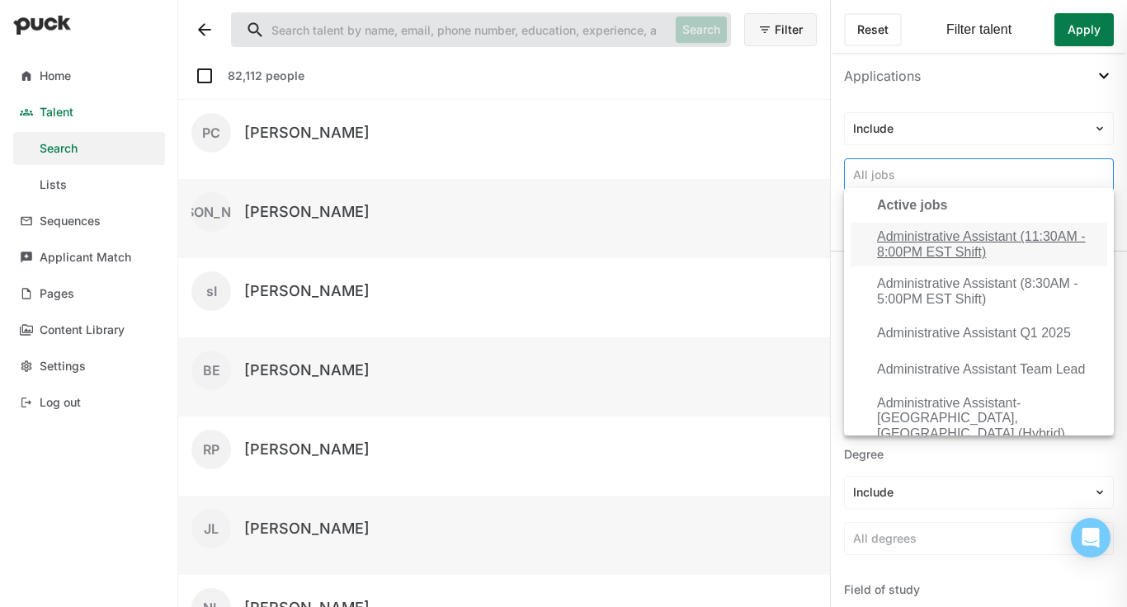
scroll to position [10, 0]
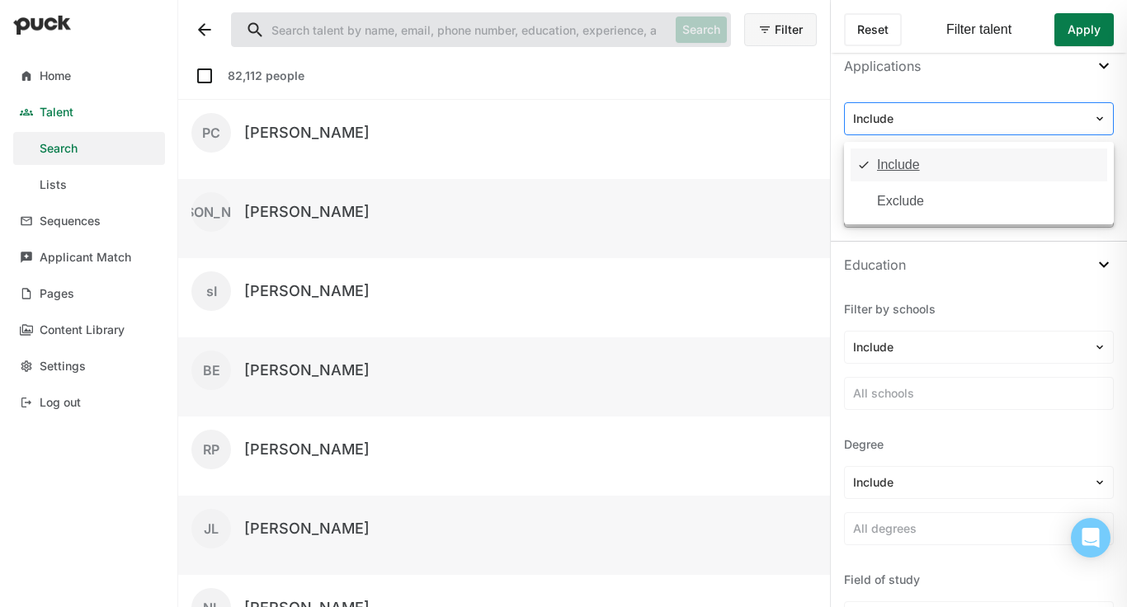
click at [958, 117] on div "Include" at bounding box center [969, 119] width 248 height 24
click at [958, 123] on div at bounding box center [969, 119] width 232 height 17
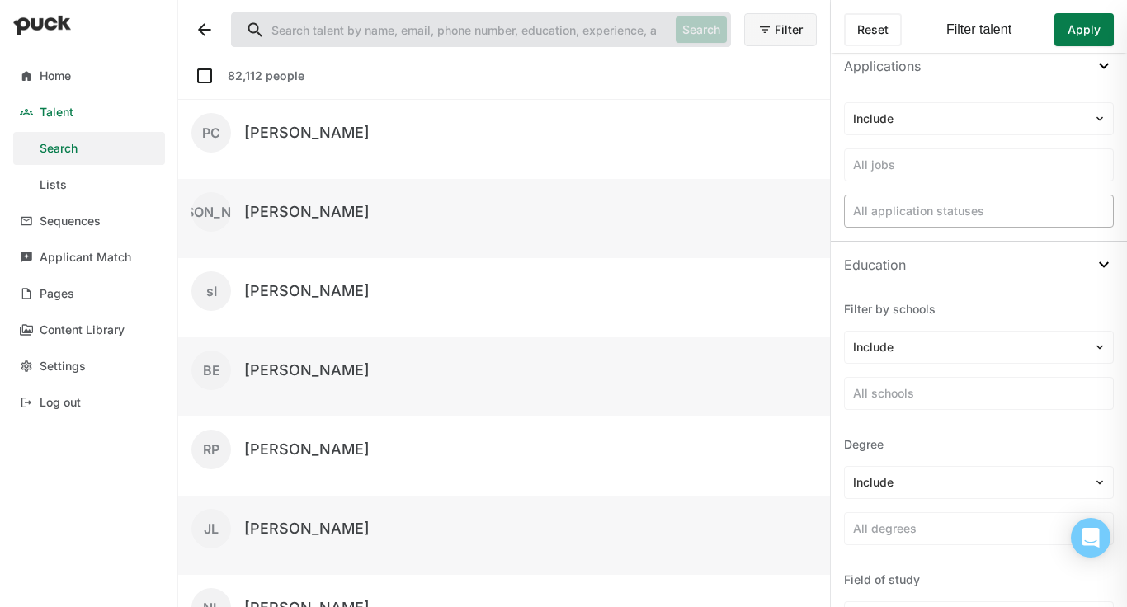
click at [958, 214] on div at bounding box center [979, 211] width 252 height 17
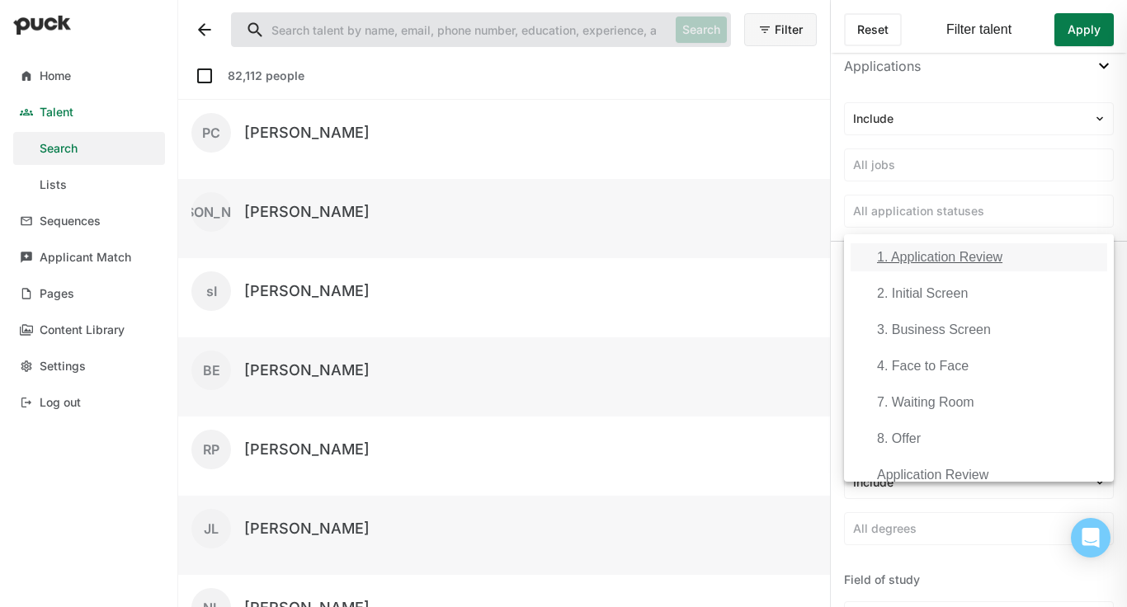
scroll to position [16, 0]
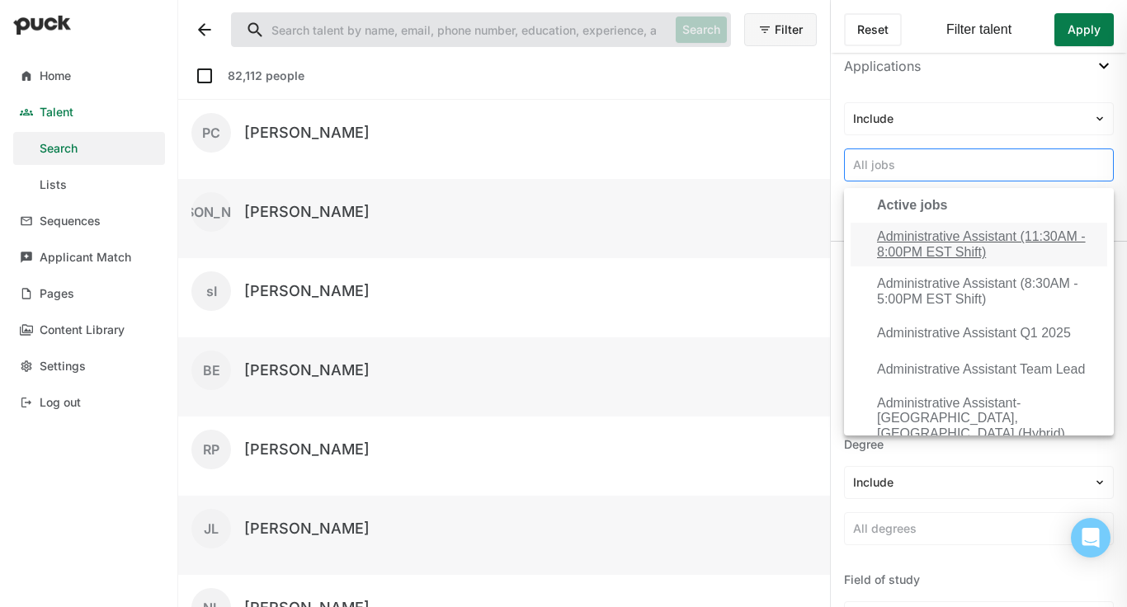
click at [958, 164] on div at bounding box center [979, 165] width 252 height 17
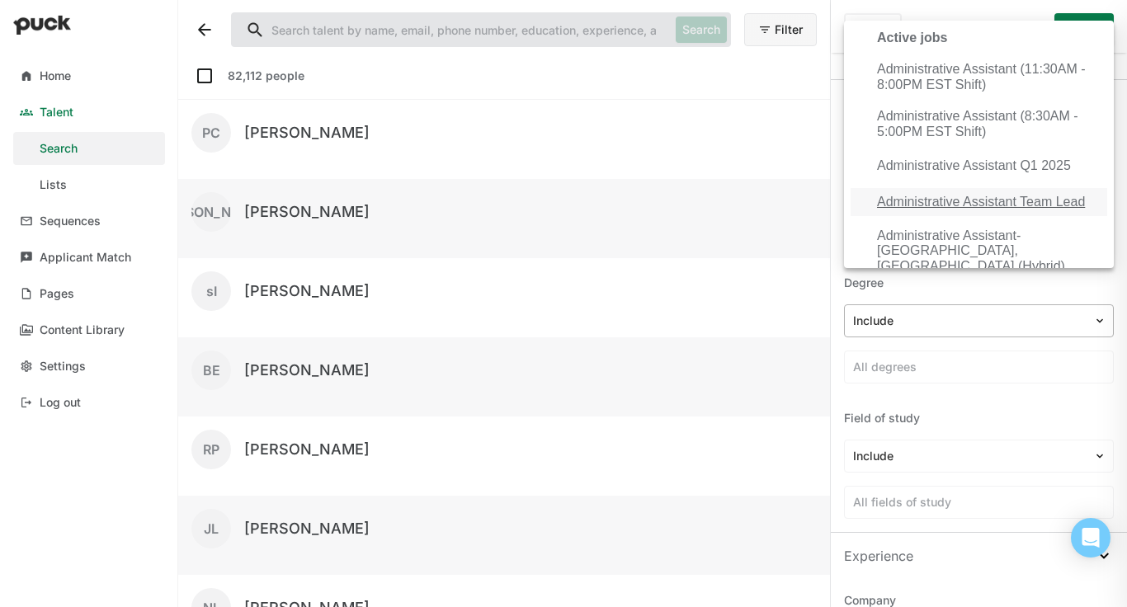
scroll to position [177, 0]
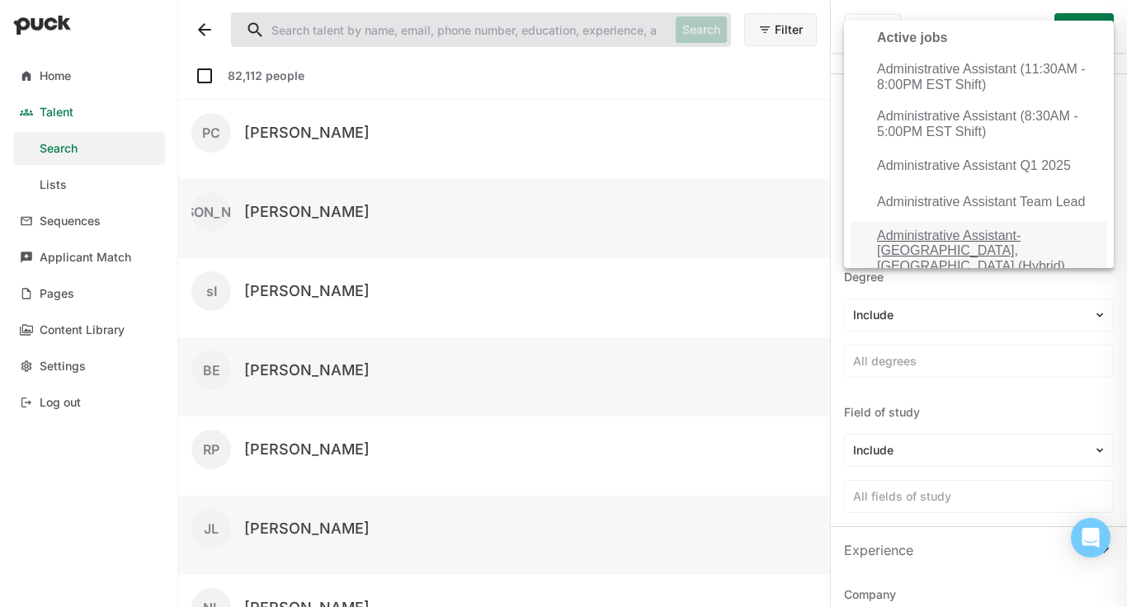
click at [889, 394] on div "Filter by schools Include All schools Degree Include All degrees Field of study…" at bounding box center [979, 323] width 296 height 406
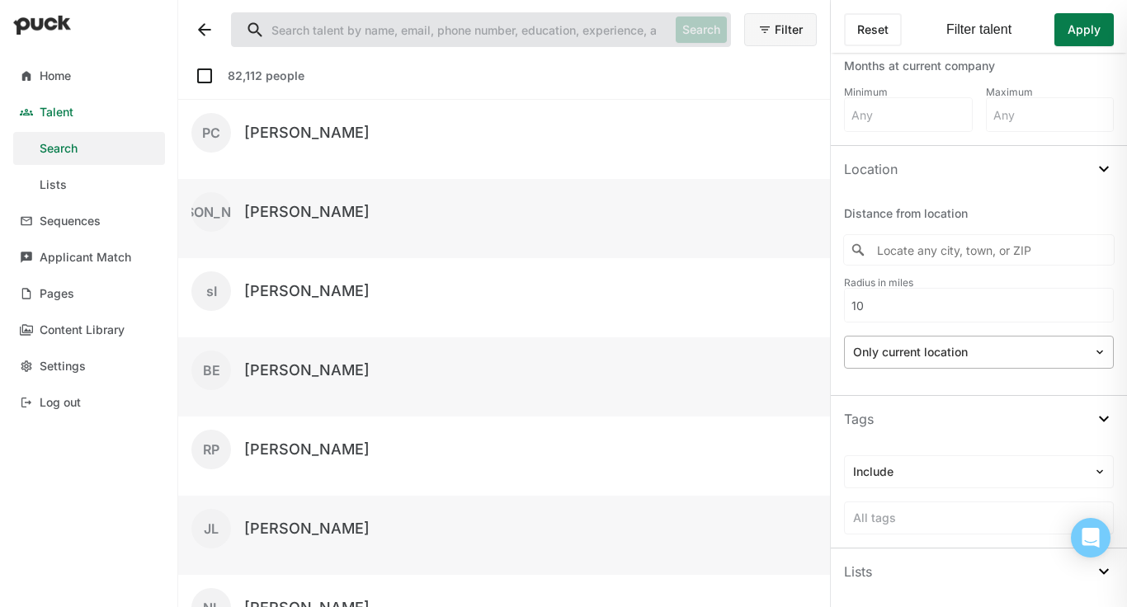
scroll to position [1084, 0]
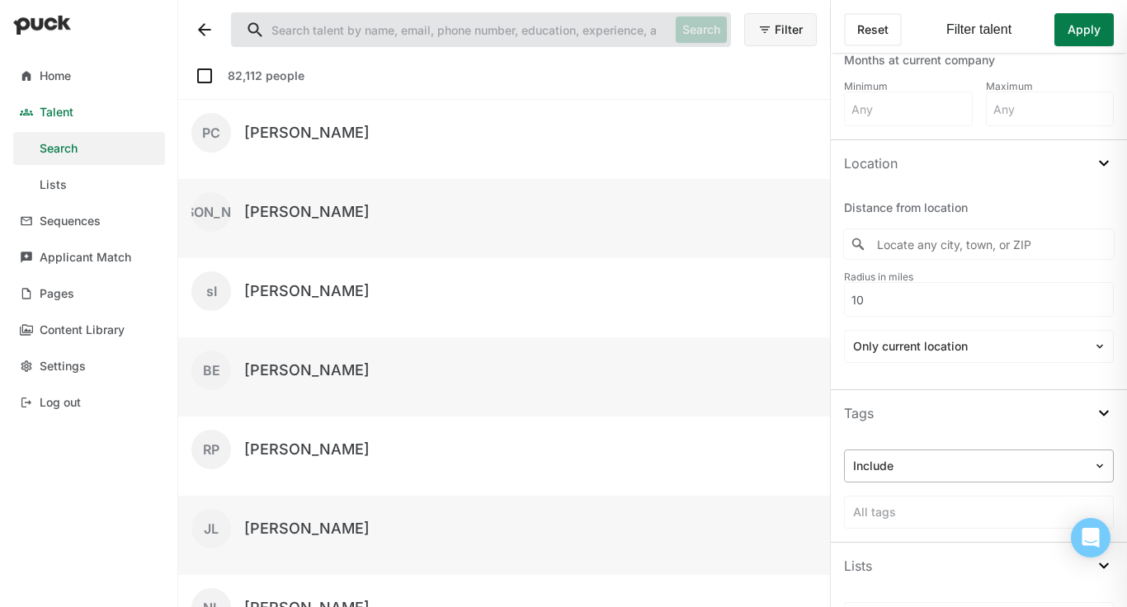
click at [958, 470] on img at bounding box center [1099, 466] width 13 height 13
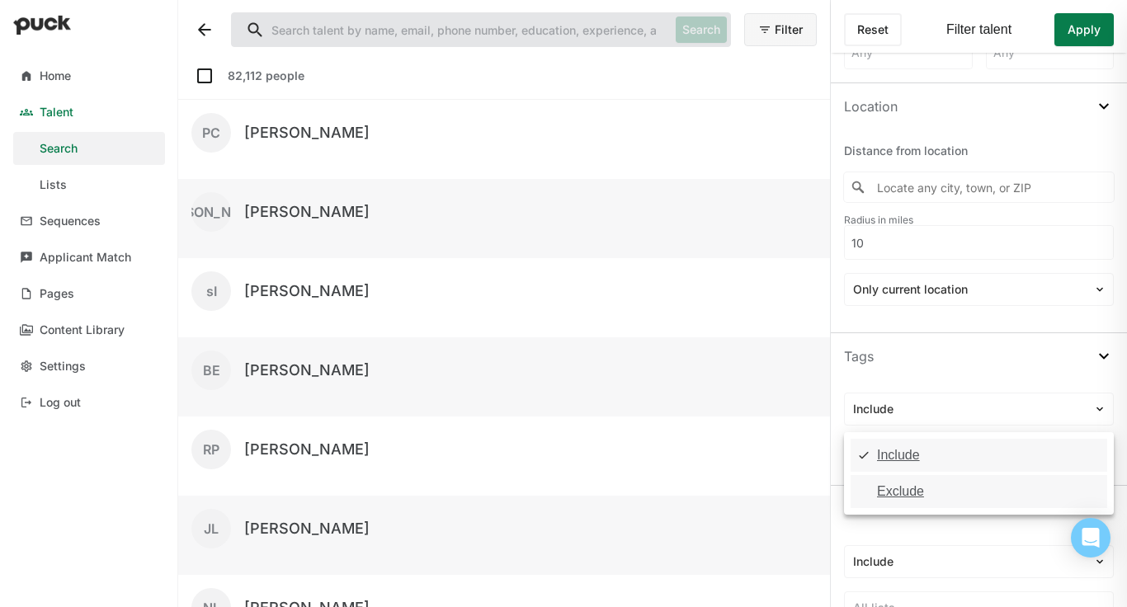
click at [952, 459] on div "Include" at bounding box center [979, 455] width 257 height 33
click at [915, 455] on div at bounding box center [979, 455] width 252 height 17
click at [896, 460] on div at bounding box center [979, 455] width 252 height 17
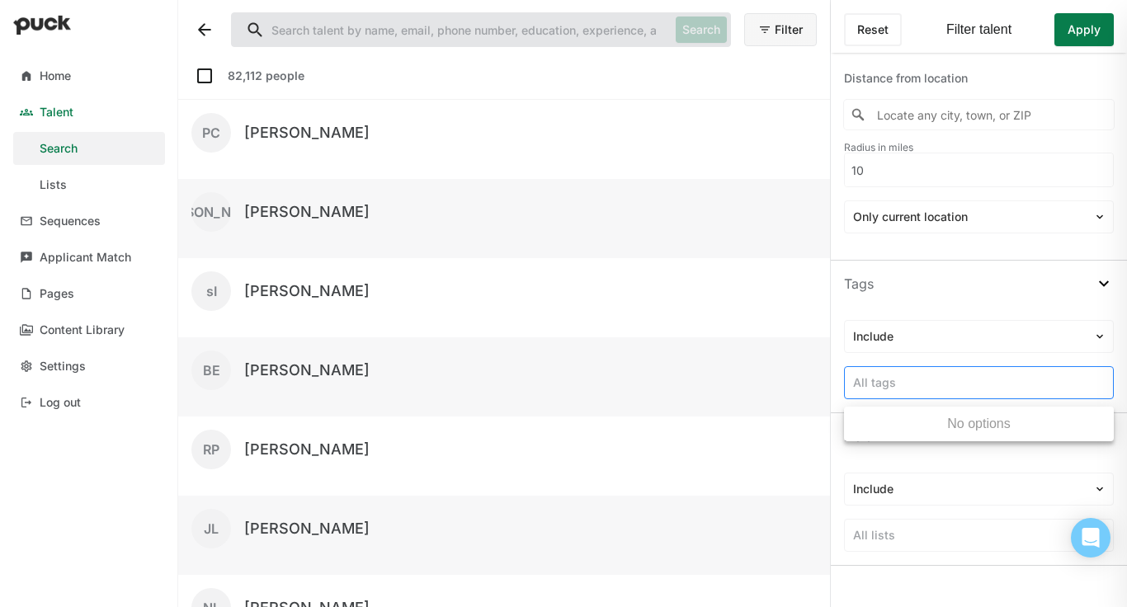
scroll to position [1215, 0]
click at [956, 273] on div "Tags" at bounding box center [979, 282] width 296 height 46
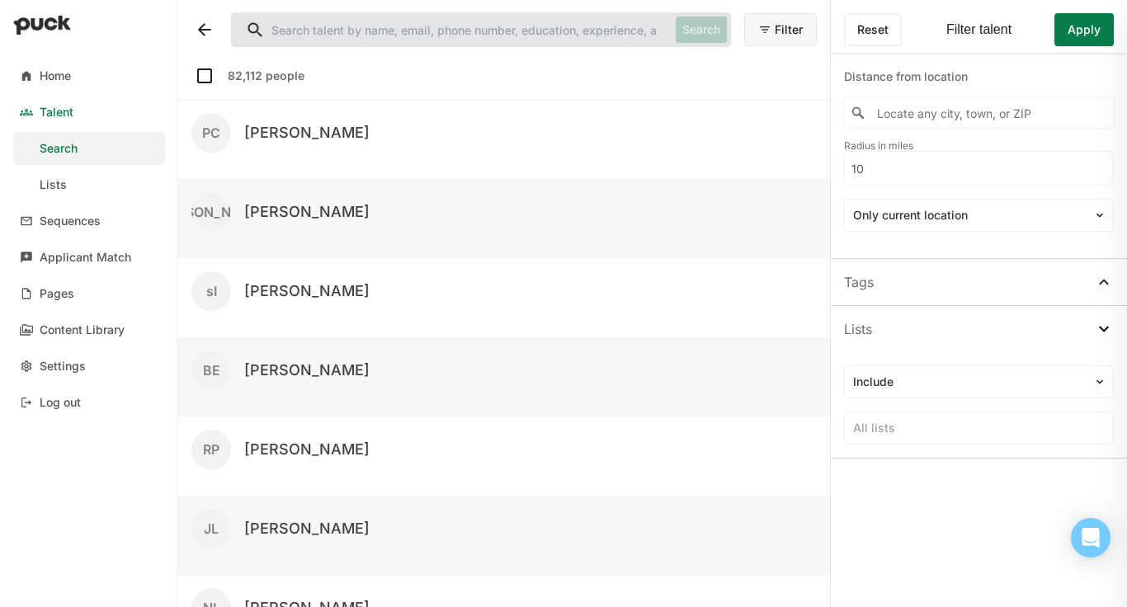
scroll to position [1292, 0]
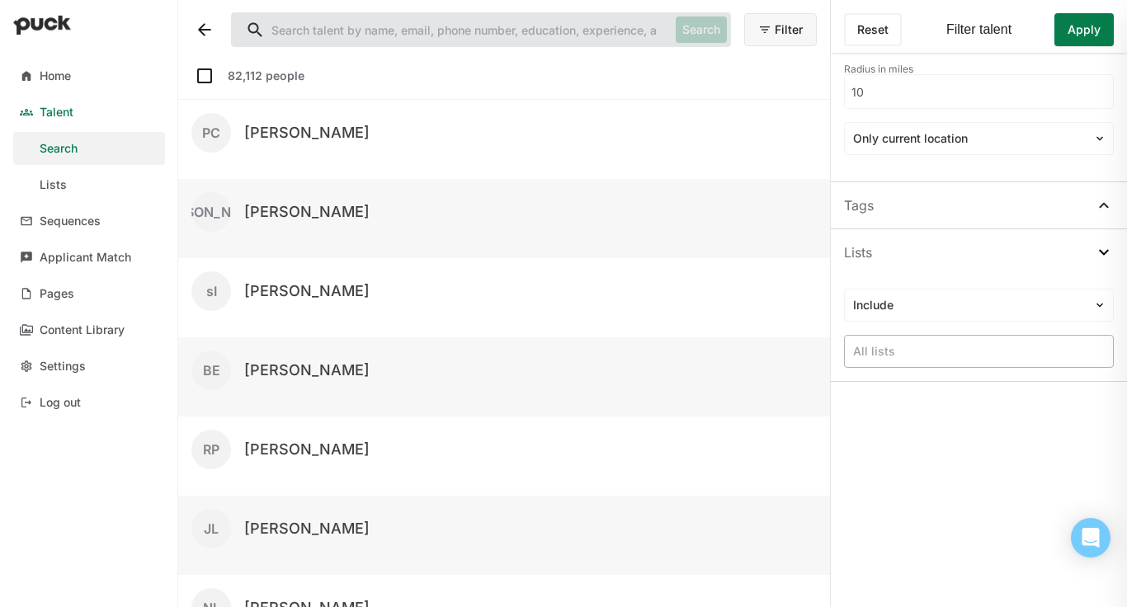
click at [928, 363] on div "All lists" at bounding box center [979, 352] width 268 height 24
click at [930, 315] on div "Include" at bounding box center [969, 306] width 248 height 24
click at [910, 354] on div "Include" at bounding box center [898, 351] width 43 height 15
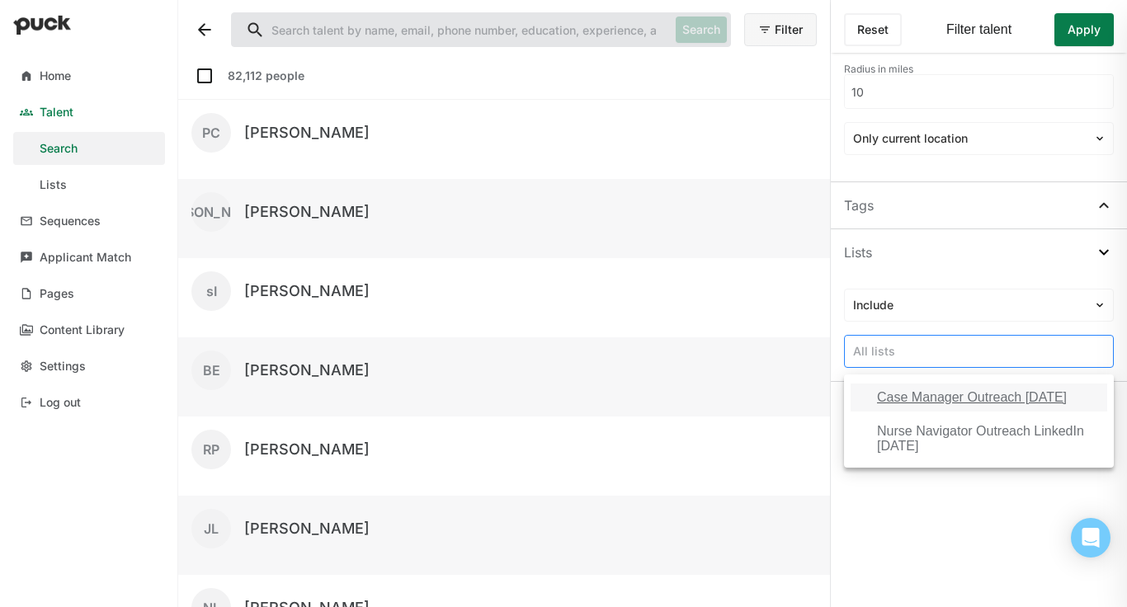
click at [913, 352] on div at bounding box center [979, 351] width 252 height 17
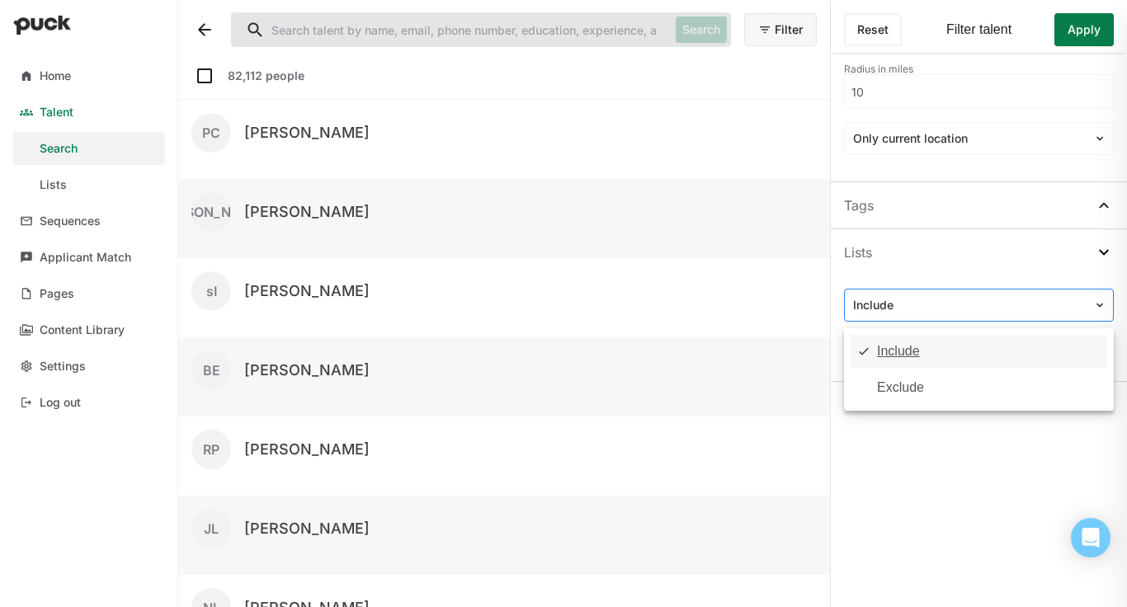
click at [915, 313] on div at bounding box center [969, 305] width 232 height 17
click at [915, 263] on div "Lists" at bounding box center [979, 252] width 296 height 46
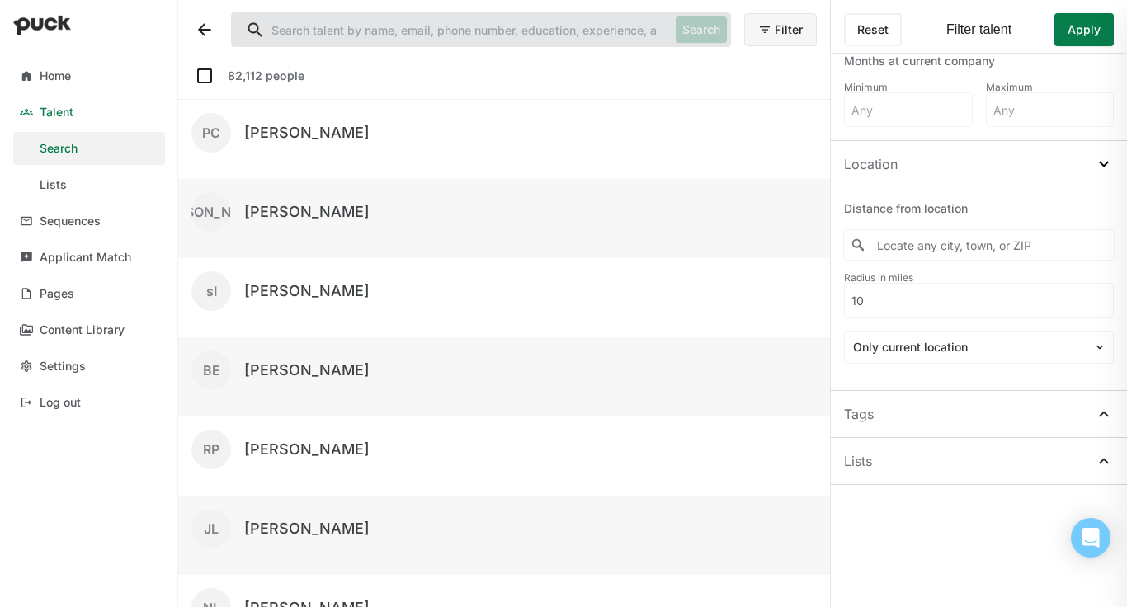
scroll to position [1094, 0]
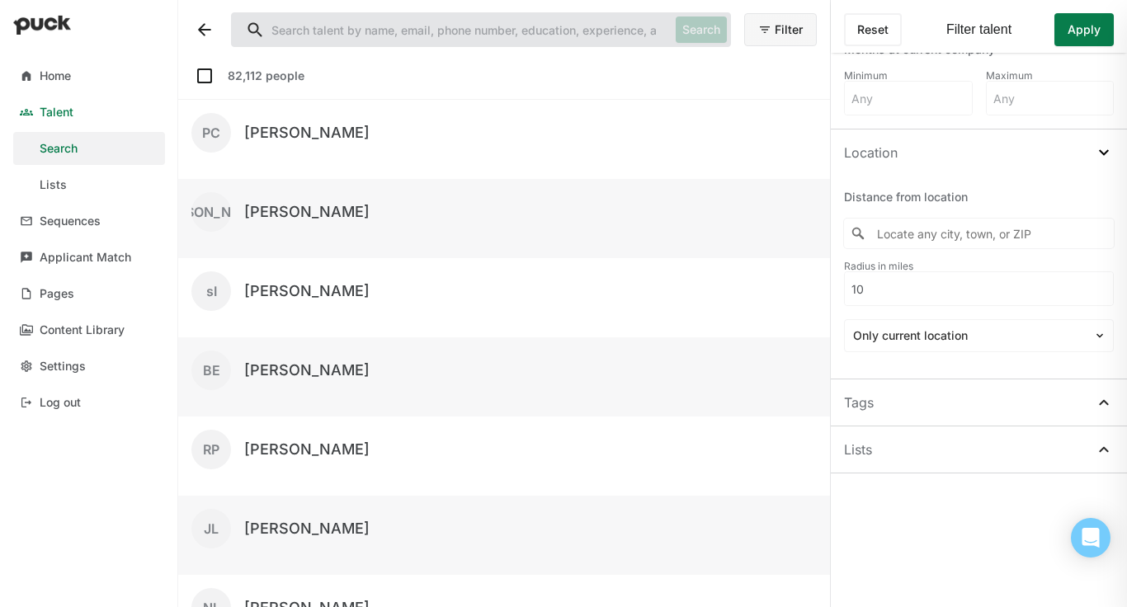
click at [958, 396] on div "Tags" at bounding box center [979, 403] width 296 height 46
click at [958, 455] on img at bounding box center [1099, 455] width 13 height 13
click at [958, 420] on div "Tags" at bounding box center [979, 403] width 296 height 46
click at [958, 399] on img at bounding box center [1104, 403] width 20 height 20
click at [955, 502] on div at bounding box center [979, 502] width 252 height 17
